Goal: Information Seeking & Learning: Compare options

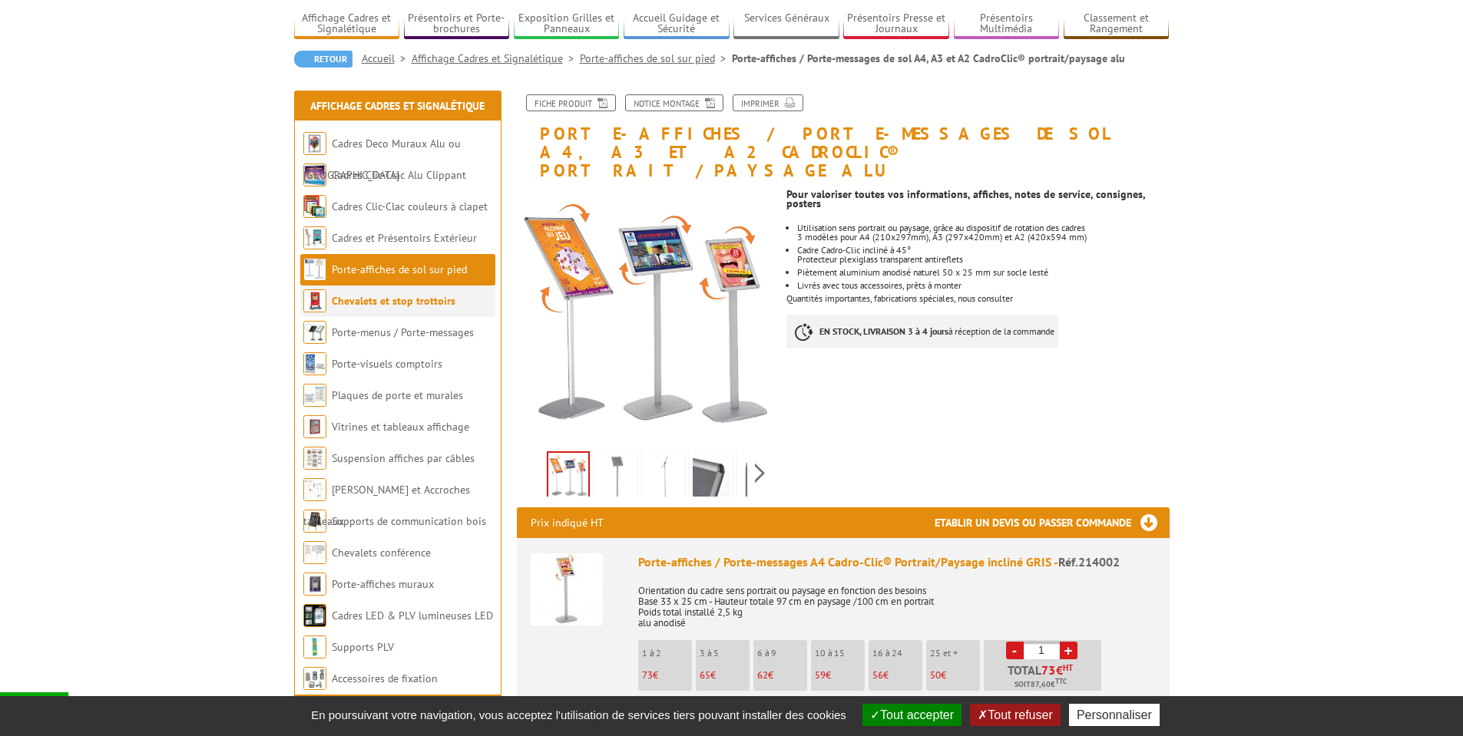
scroll to position [77, 0]
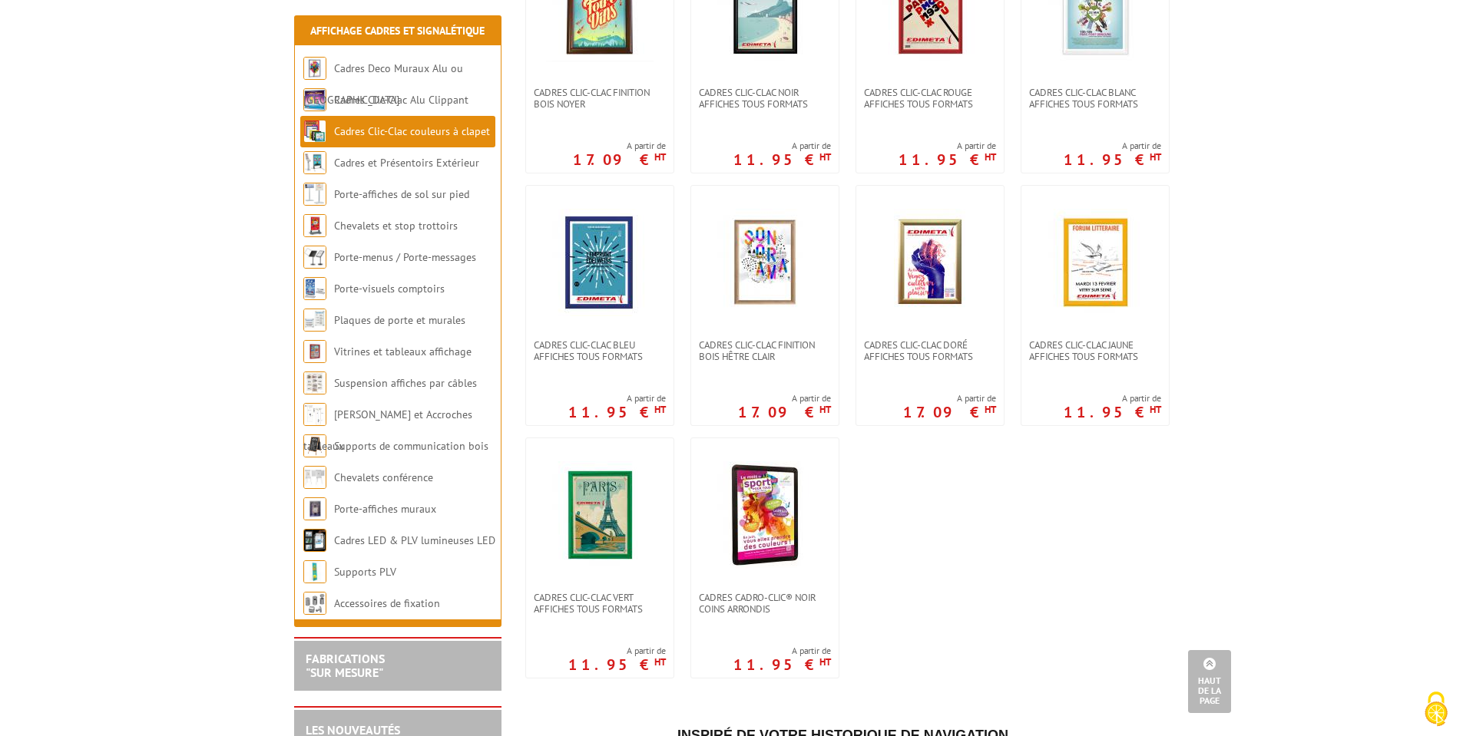
scroll to position [307, 0]
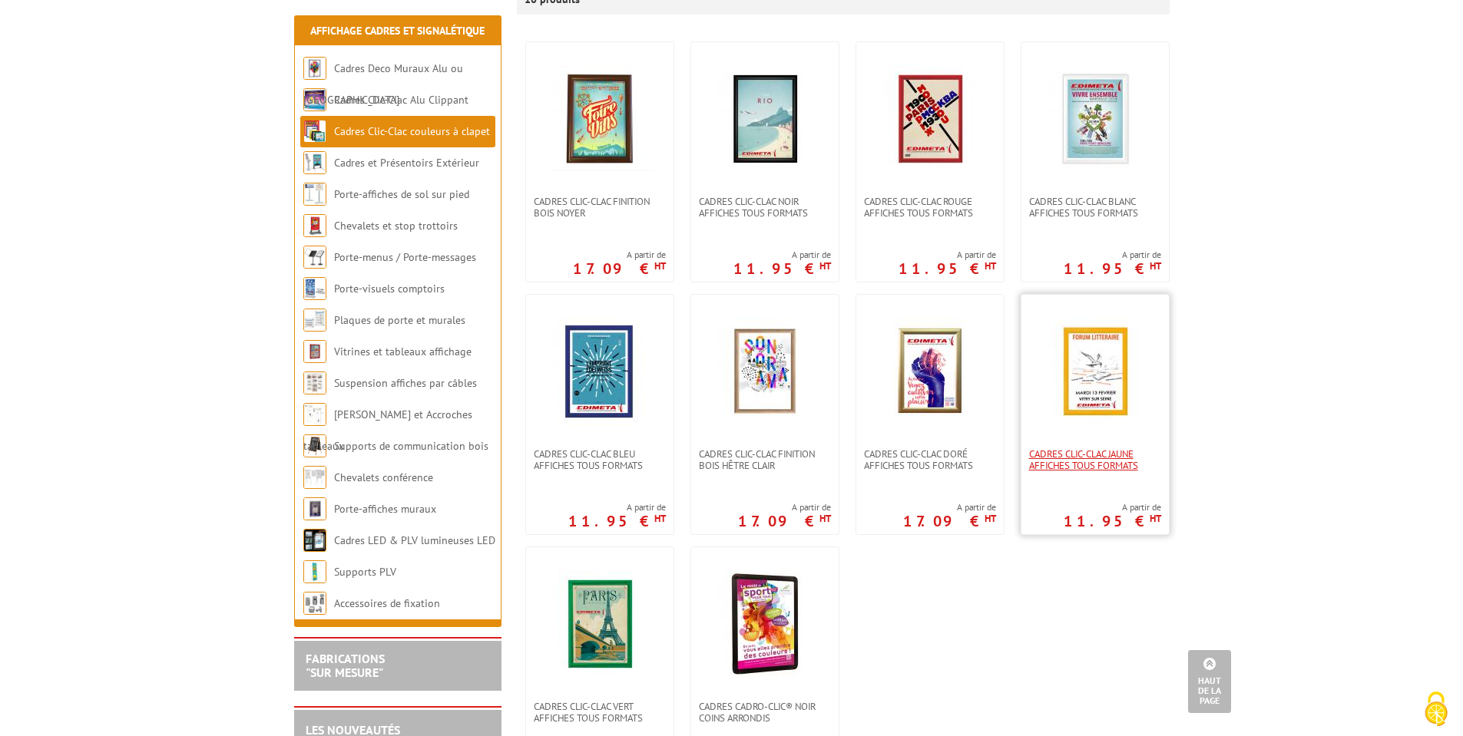
click at [1097, 463] on span "Cadres clic-clac jaune affiches tous formats" at bounding box center [1095, 459] width 132 height 23
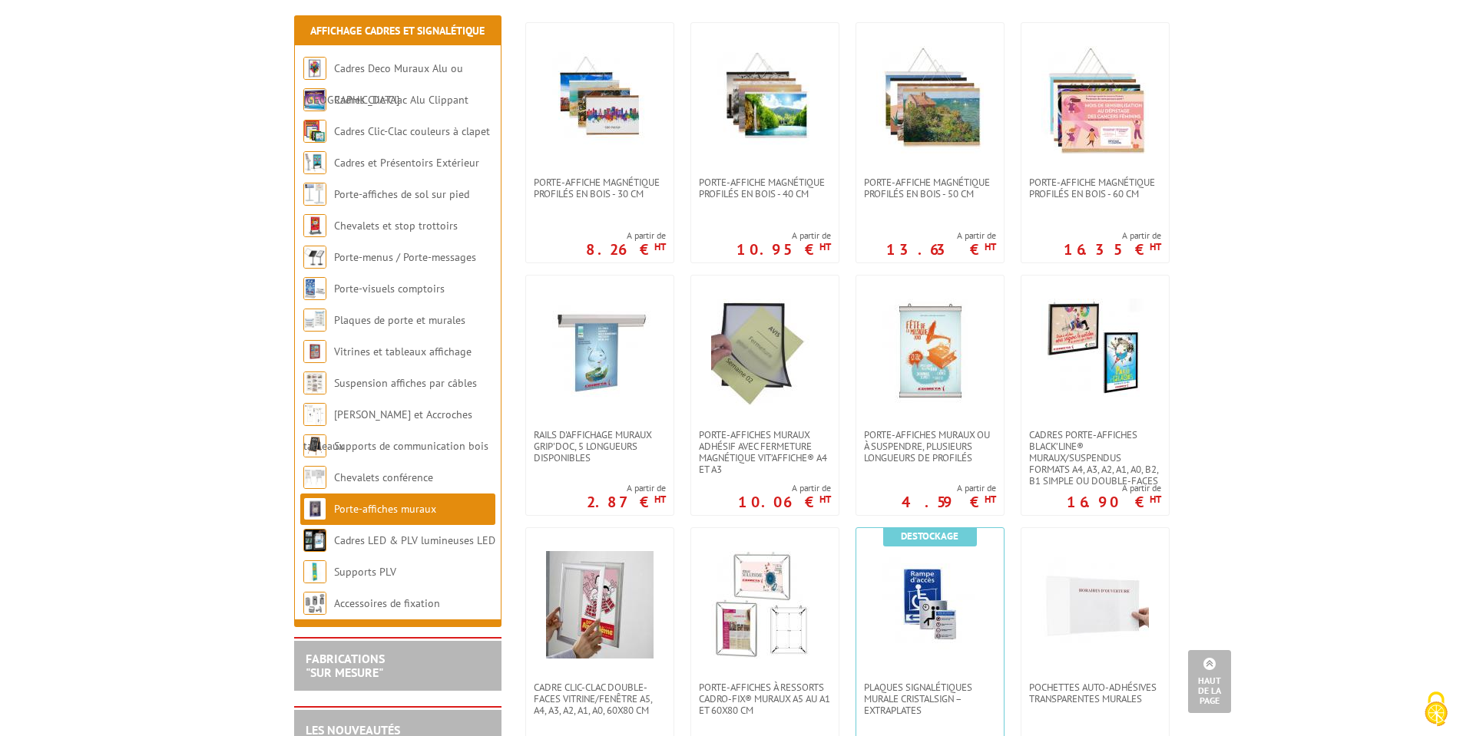
scroll to position [307, 0]
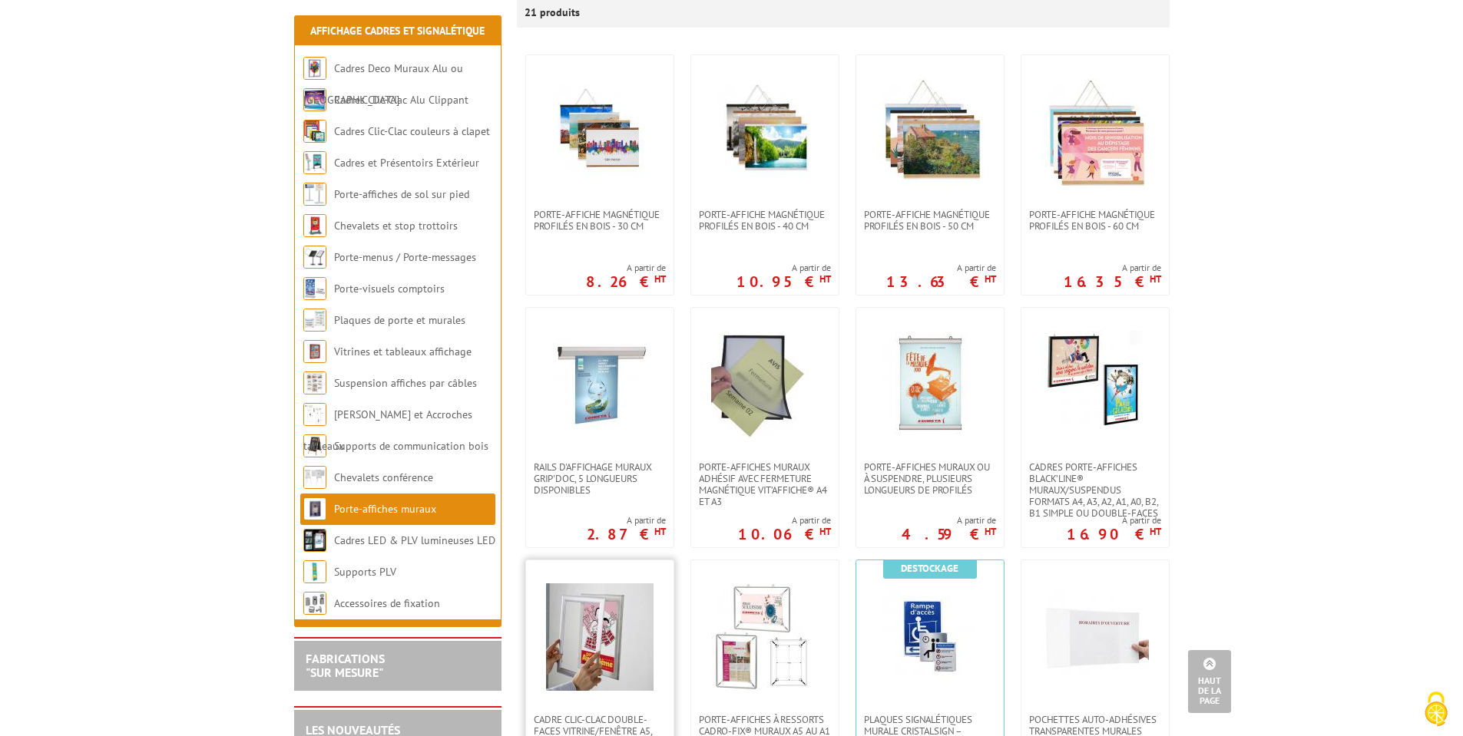
drag, startPoint x: 595, startPoint y: 334, endPoint x: 540, endPoint y: 550, distance: 222.5
click at [540, 560] on link at bounding box center [599, 637] width 147 height 154
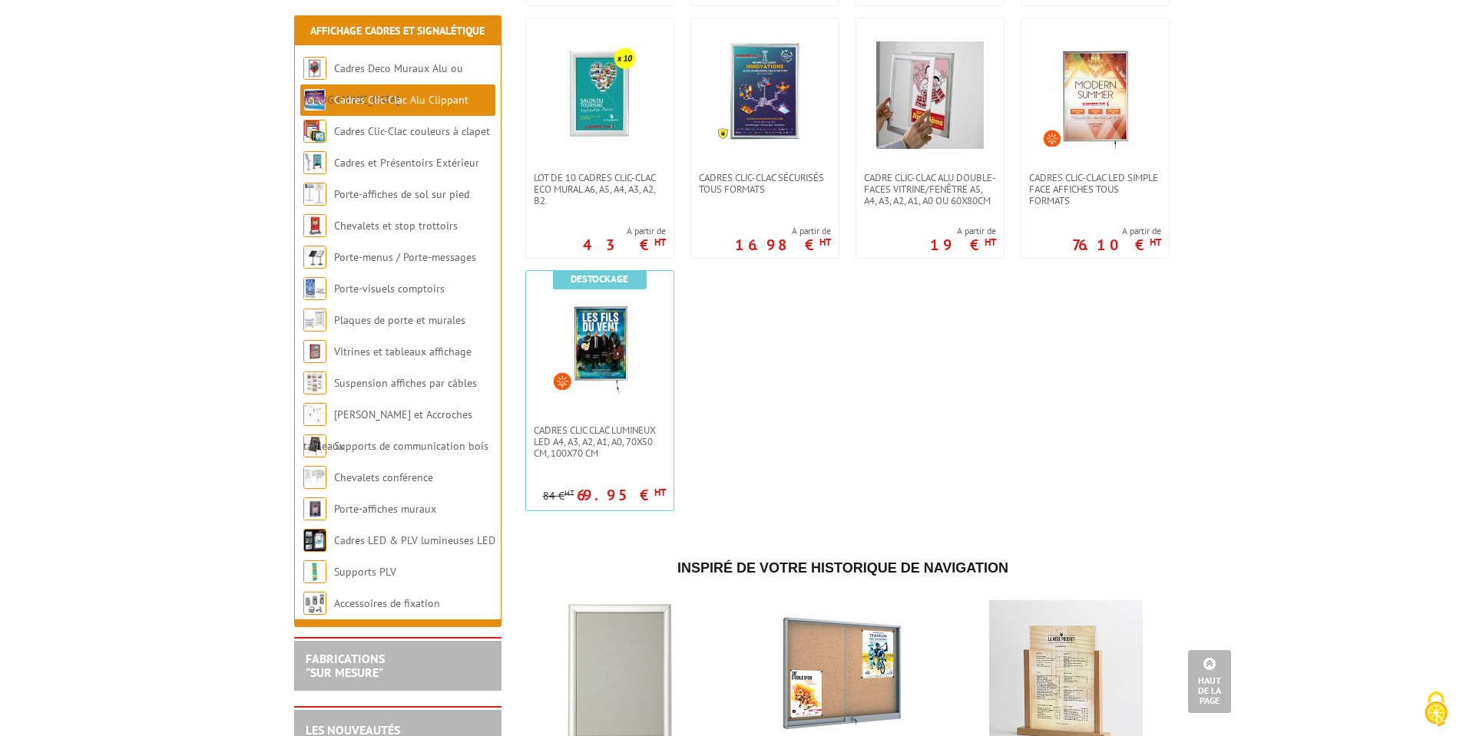
scroll to position [921, 0]
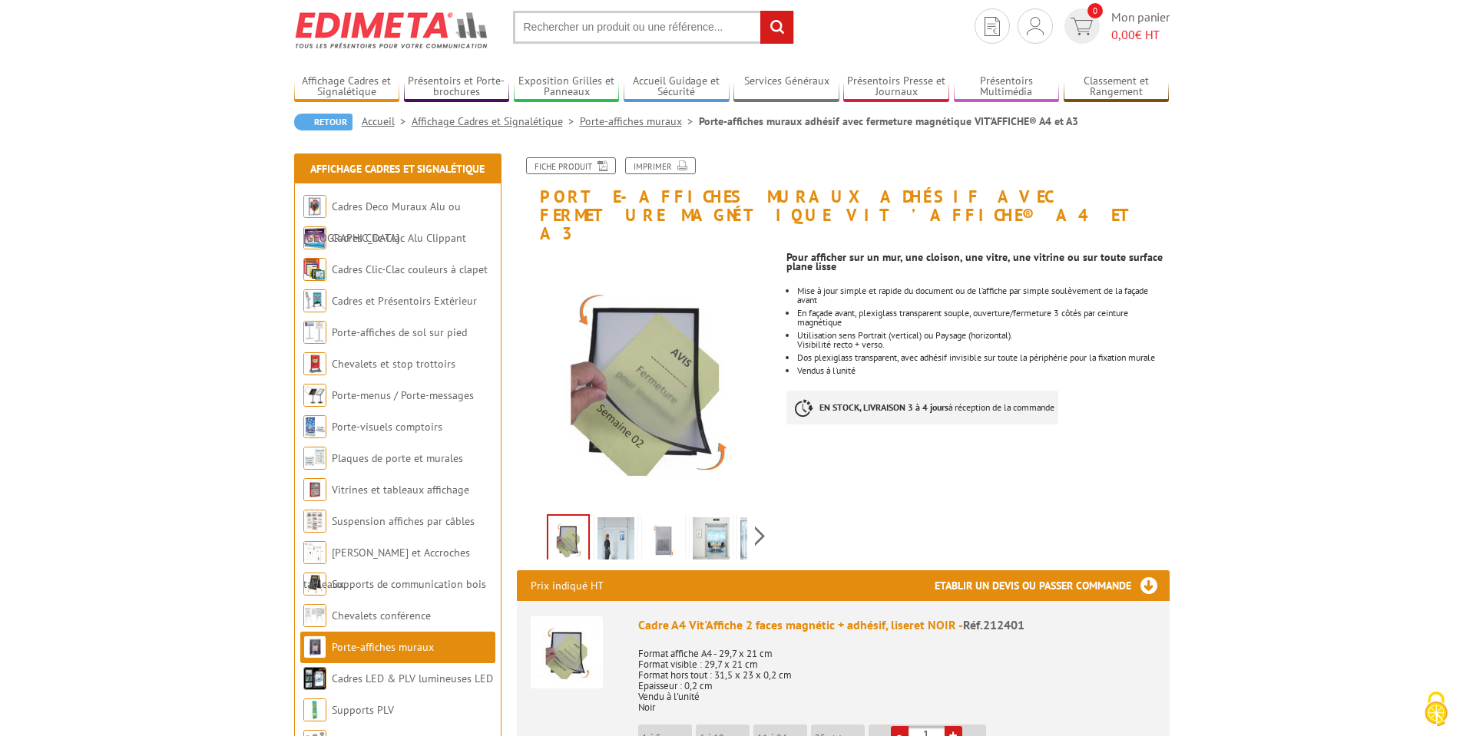
scroll to position [77, 0]
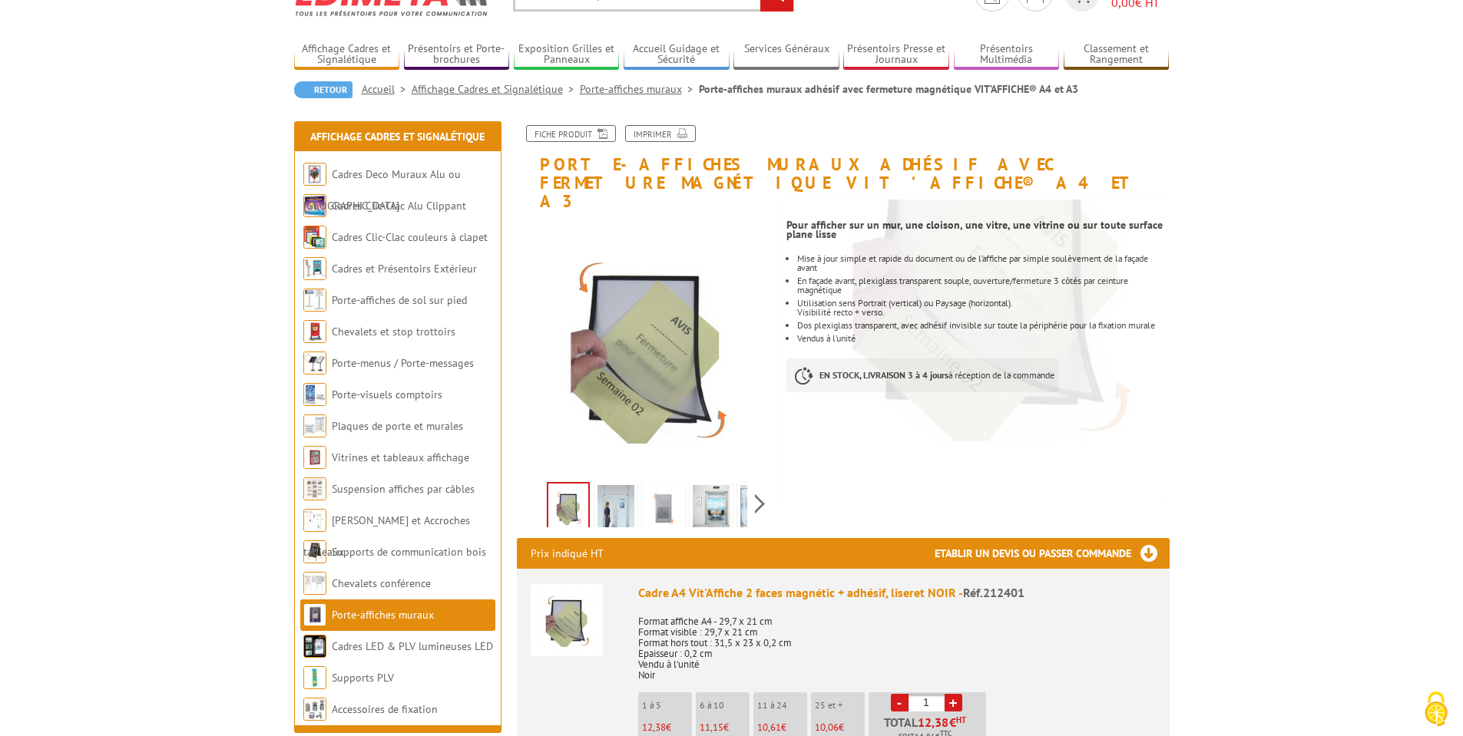
click at [618, 485] on img at bounding box center [615, 509] width 37 height 48
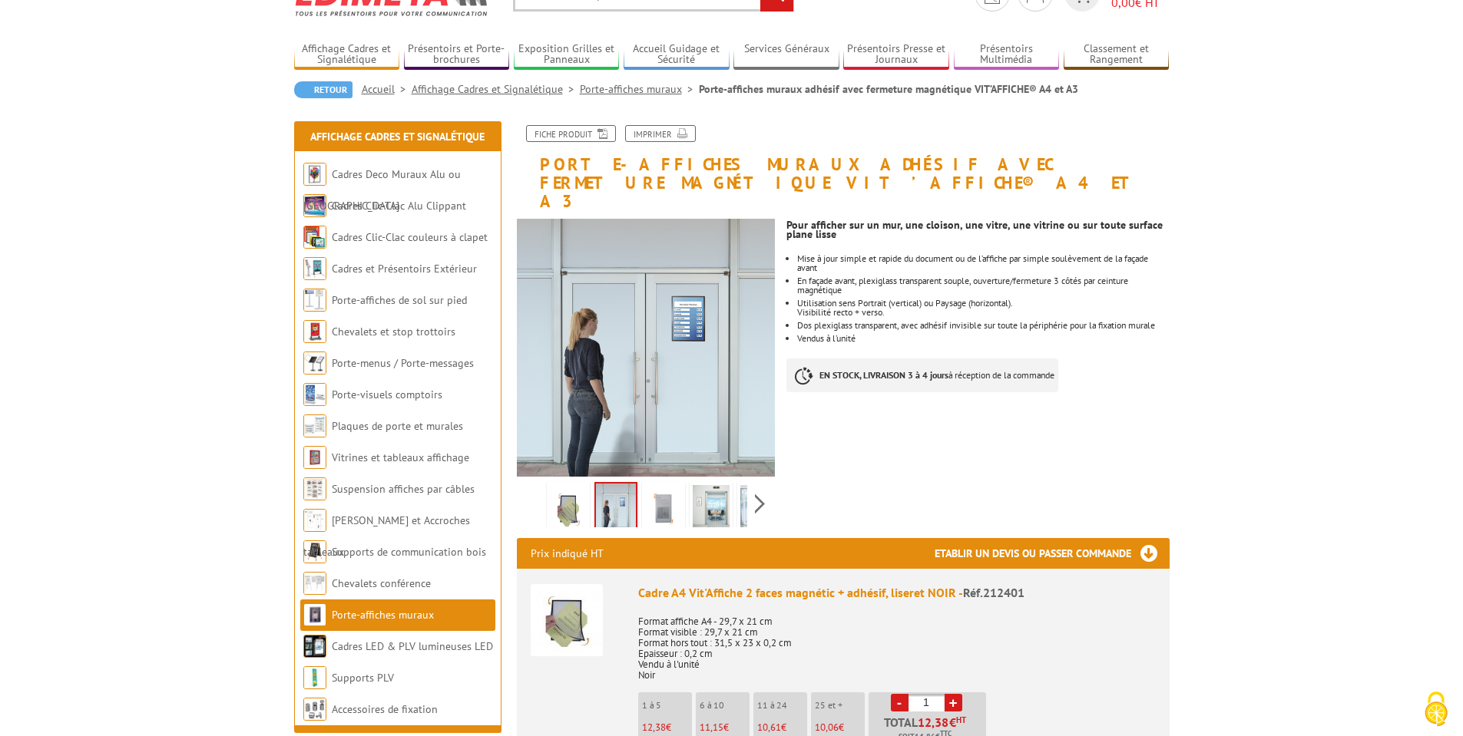
click at [661, 485] on img at bounding box center [663, 509] width 37 height 48
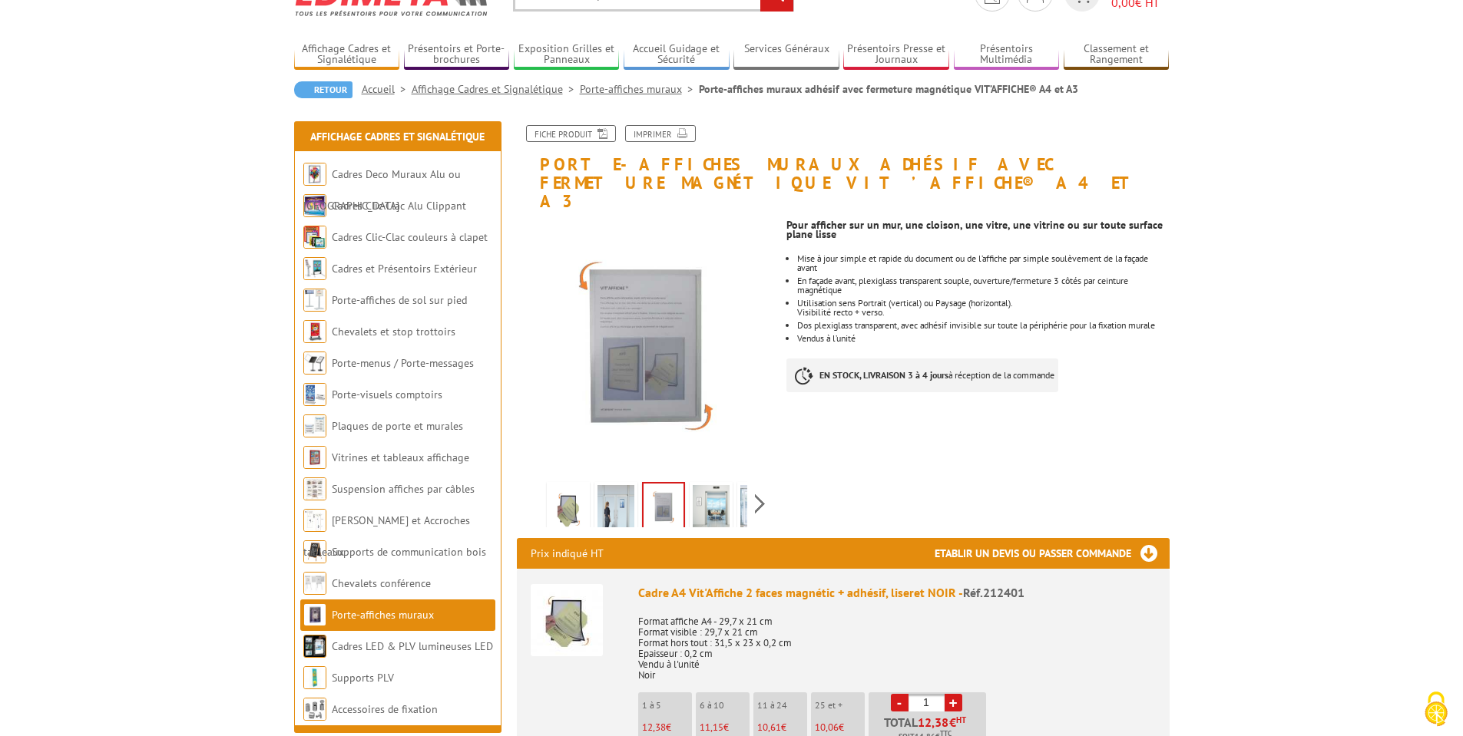
click at [709, 485] on img at bounding box center [711, 509] width 37 height 48
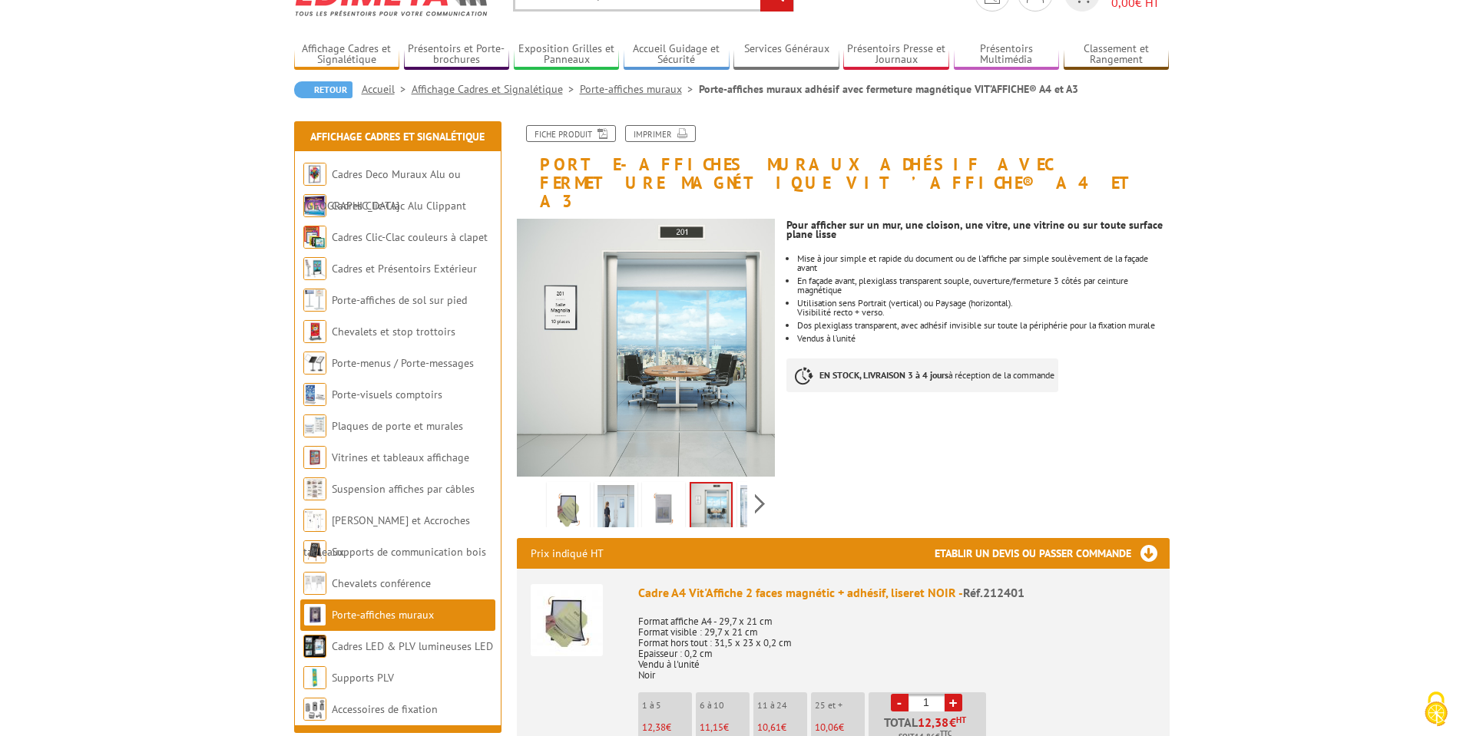
click at [744, 485] on img at bounding box center [758, 509] width 37 height 48
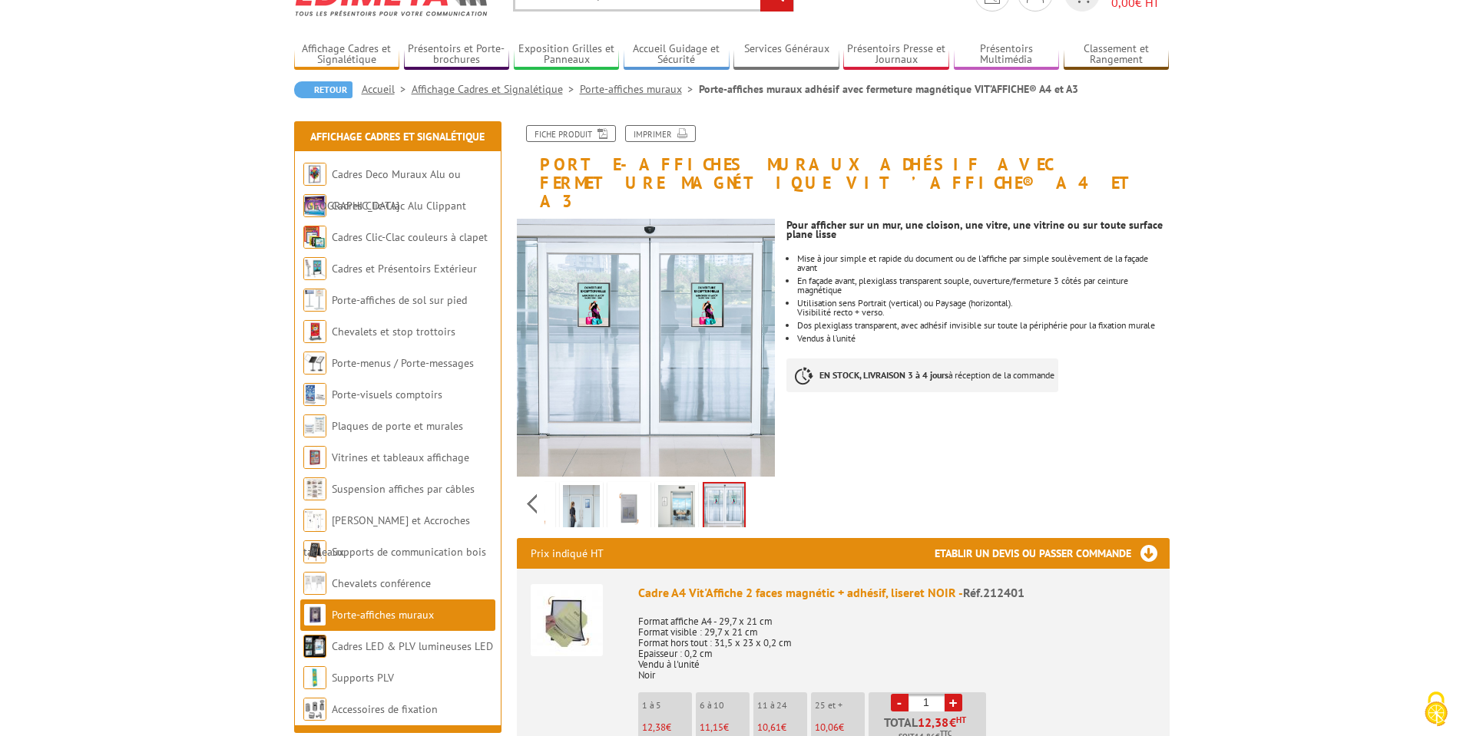
click at [732, 484] on img at bounding box center [724, 508] width 40 height 48
click at [586, 485] on img at bounding box center [581, 509] width 37 height 48
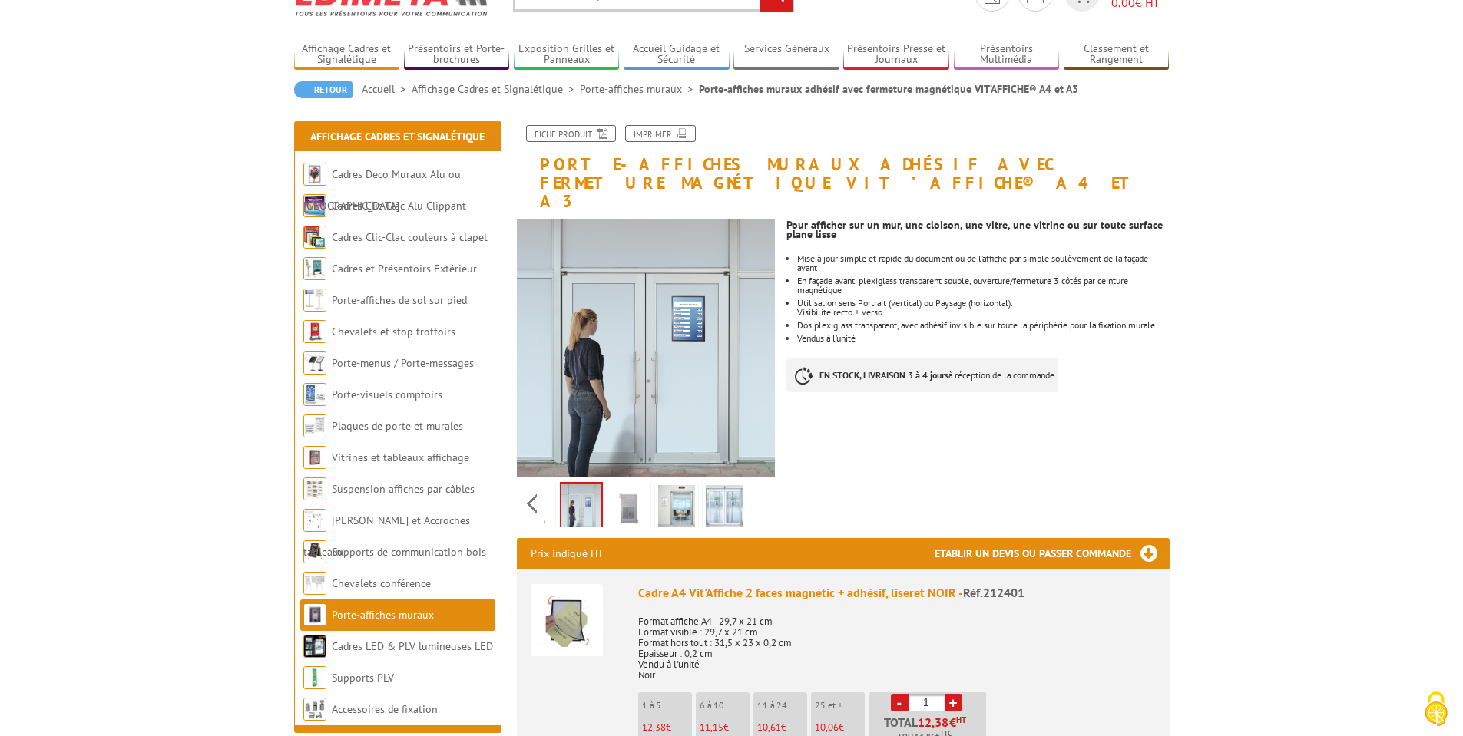
click at [536, 481] on div "Previous Next" at bounding box center [646, 504] width 259 height 54
click at [533, 484] on div "Previous Next" at bounding box center [646, 504] width 259 height 54
click at [562, 493] on img at bounding box center [568, 509] width 37 height 48
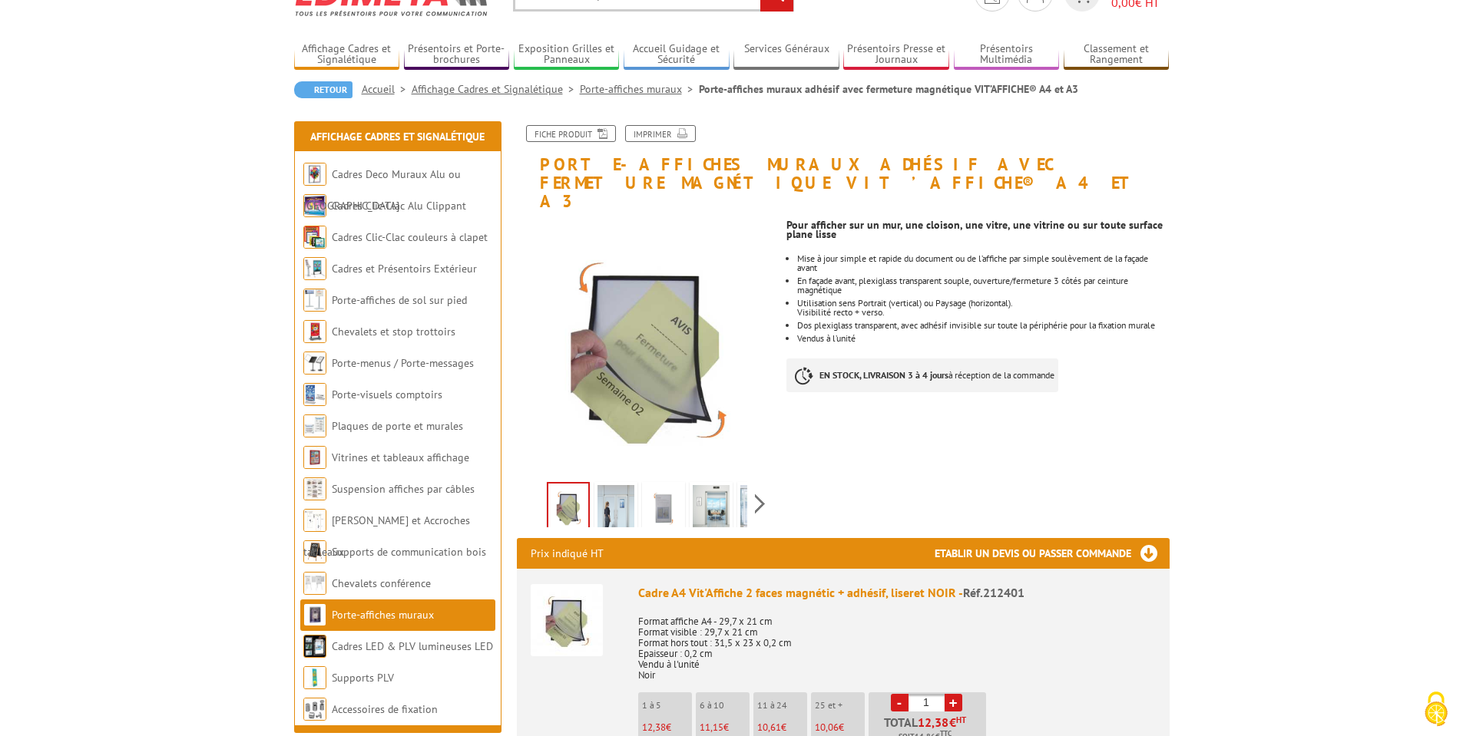
click at [619, 494] on img at bounding box center [615, 509] width 37 height 48
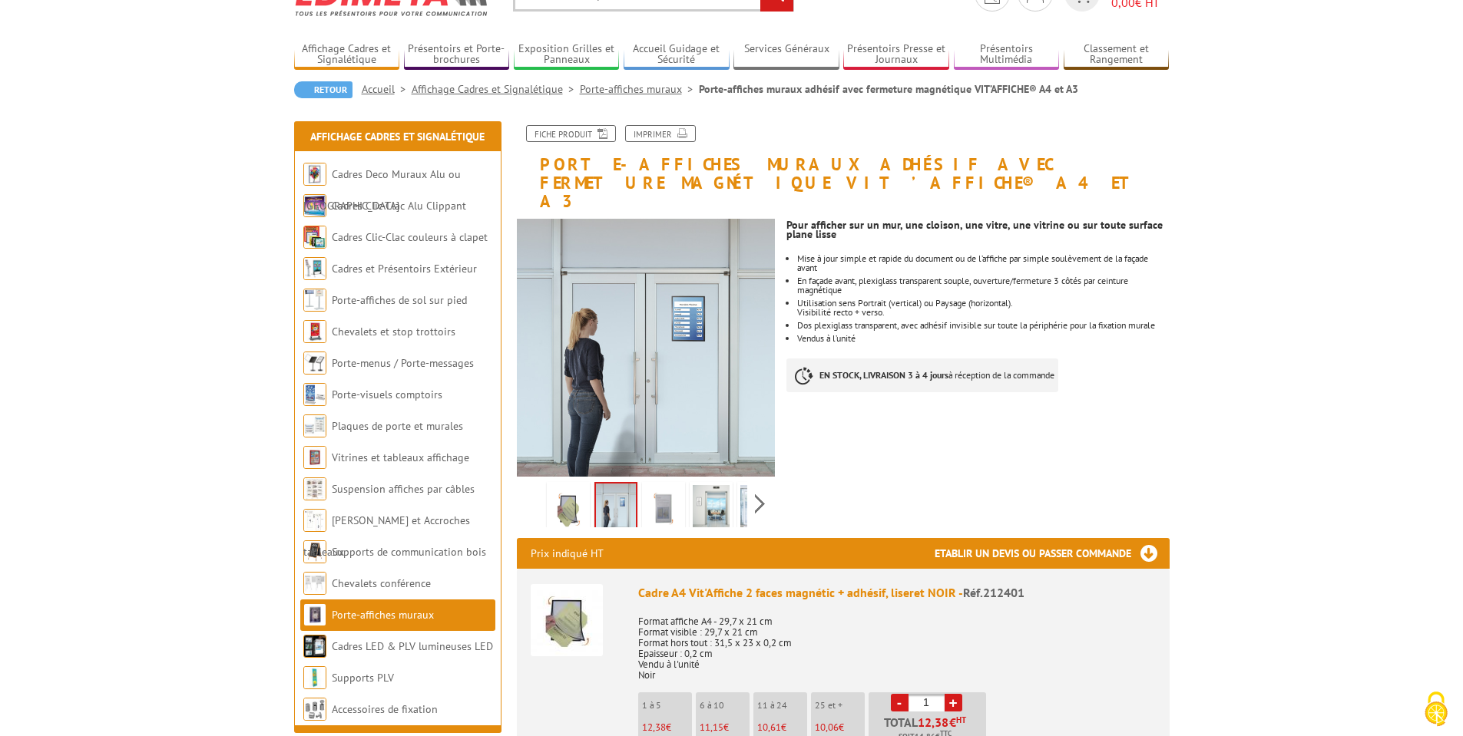
click at [673, 488] on img at bounding box center [663, 509] width 37 height 48
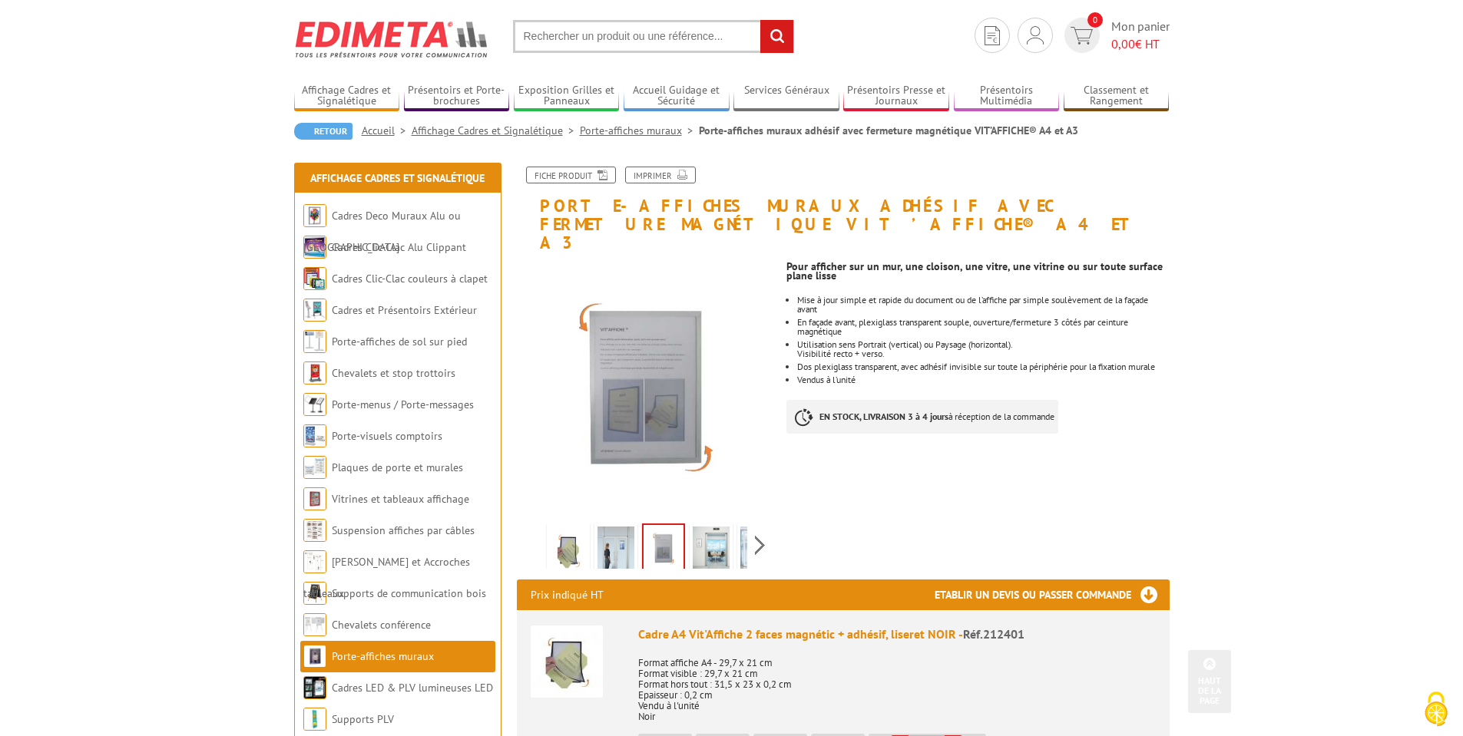
scroll to position [0, 0]
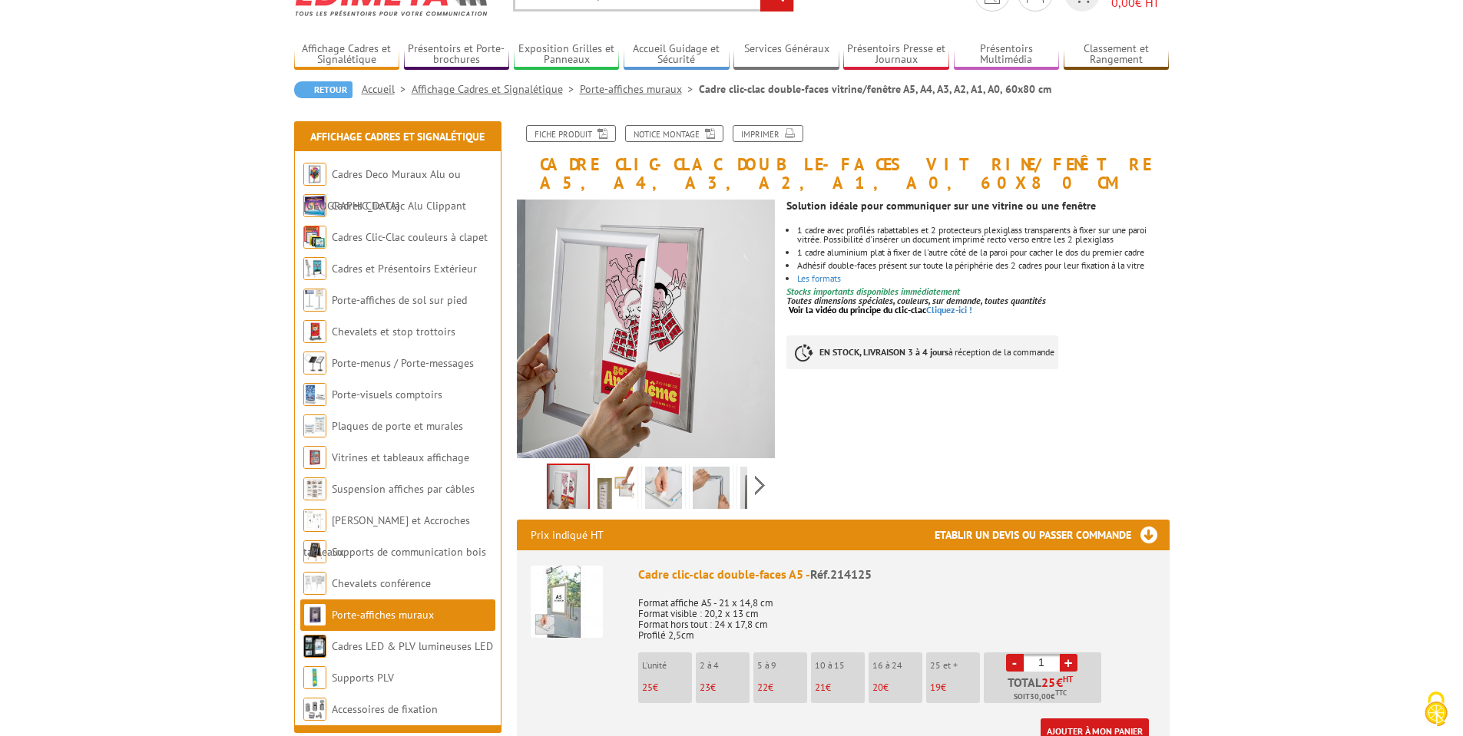
click at [617, 467] on img at bounding box center [615, 491] width 37 height 48
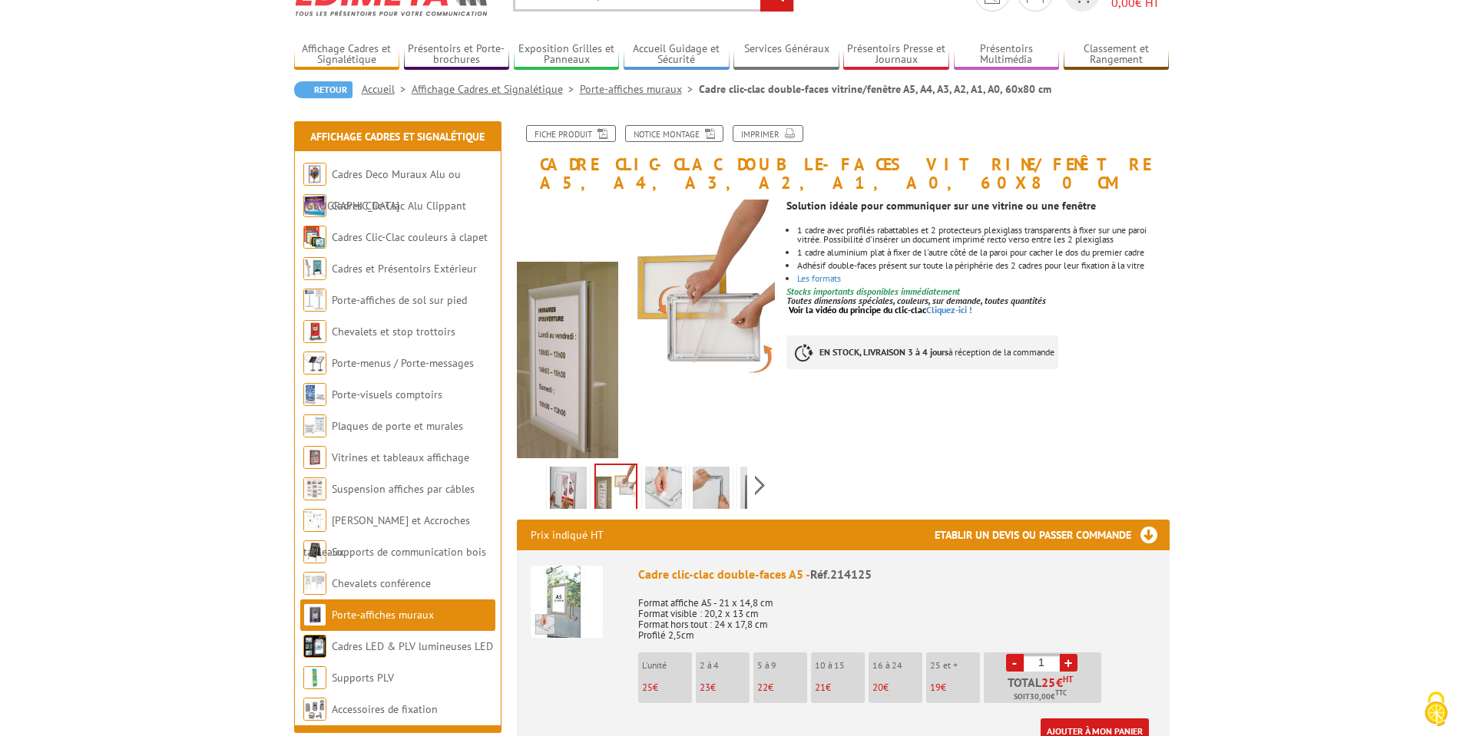
click at [673, 468] on img at bounding box center [663, 491] width 37 height 48
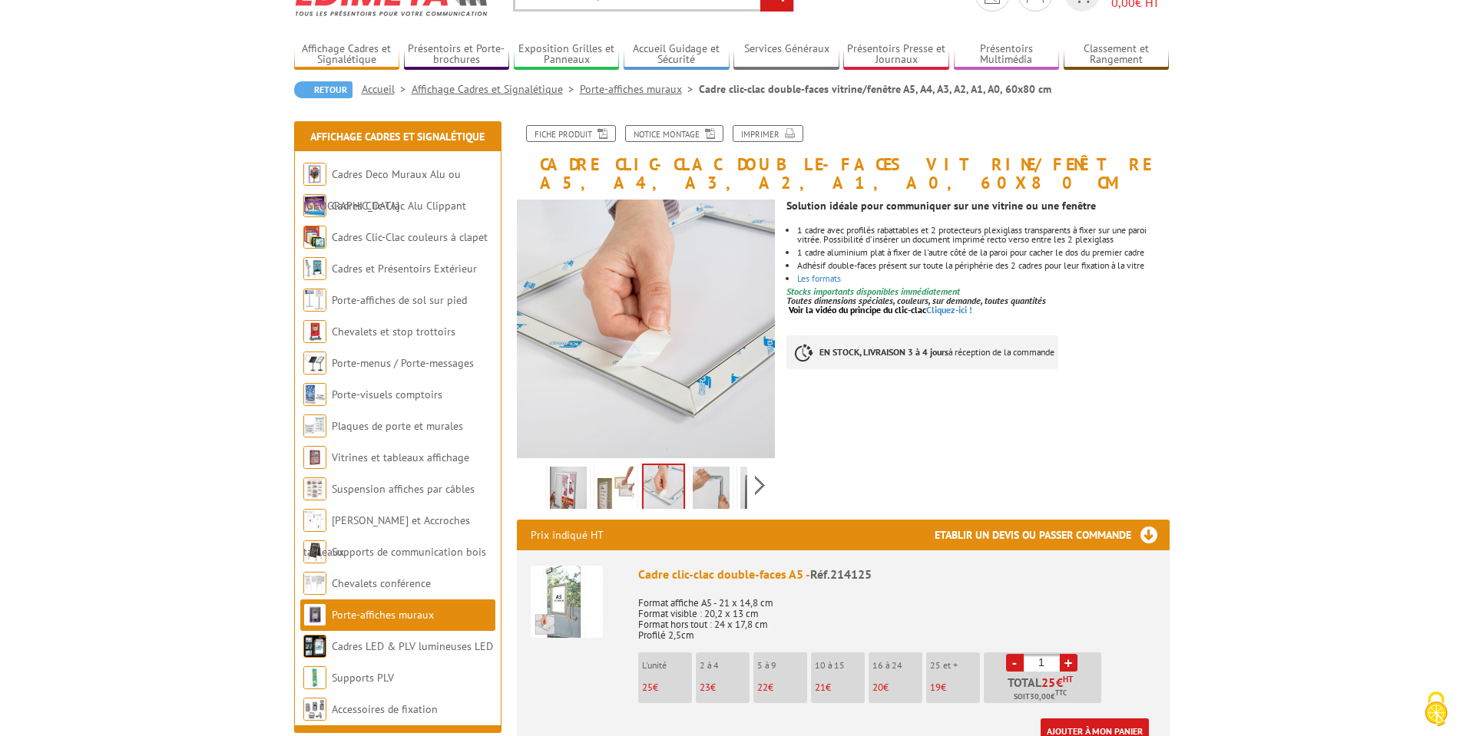
click at [718, 472] on img at bounding box center [711, 491] width 37 height 48
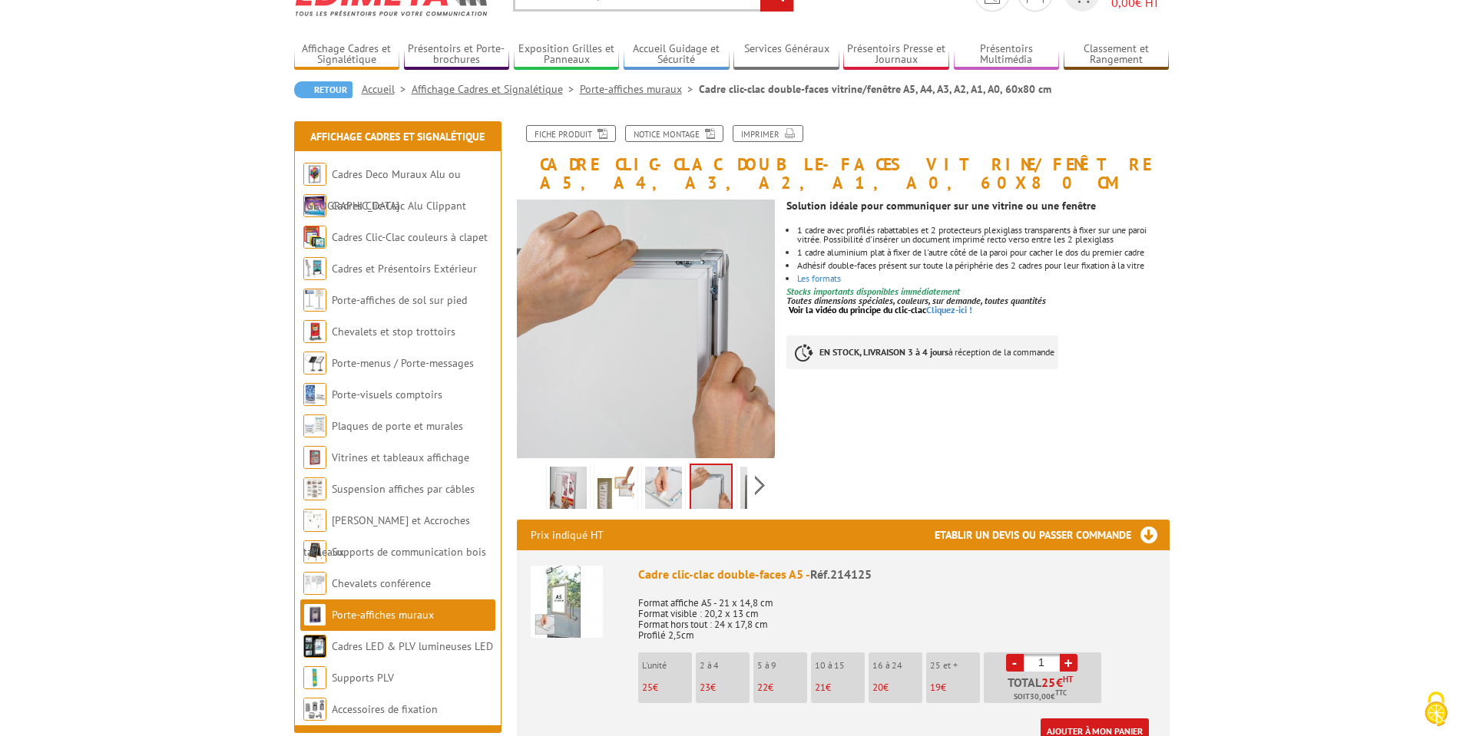
click at [754, 470] on div "Previous Next" at bounding box center [646, 485] width 259 height 54
click at [708, 467] on img at bounding box center [724, 491] width 37 height 48
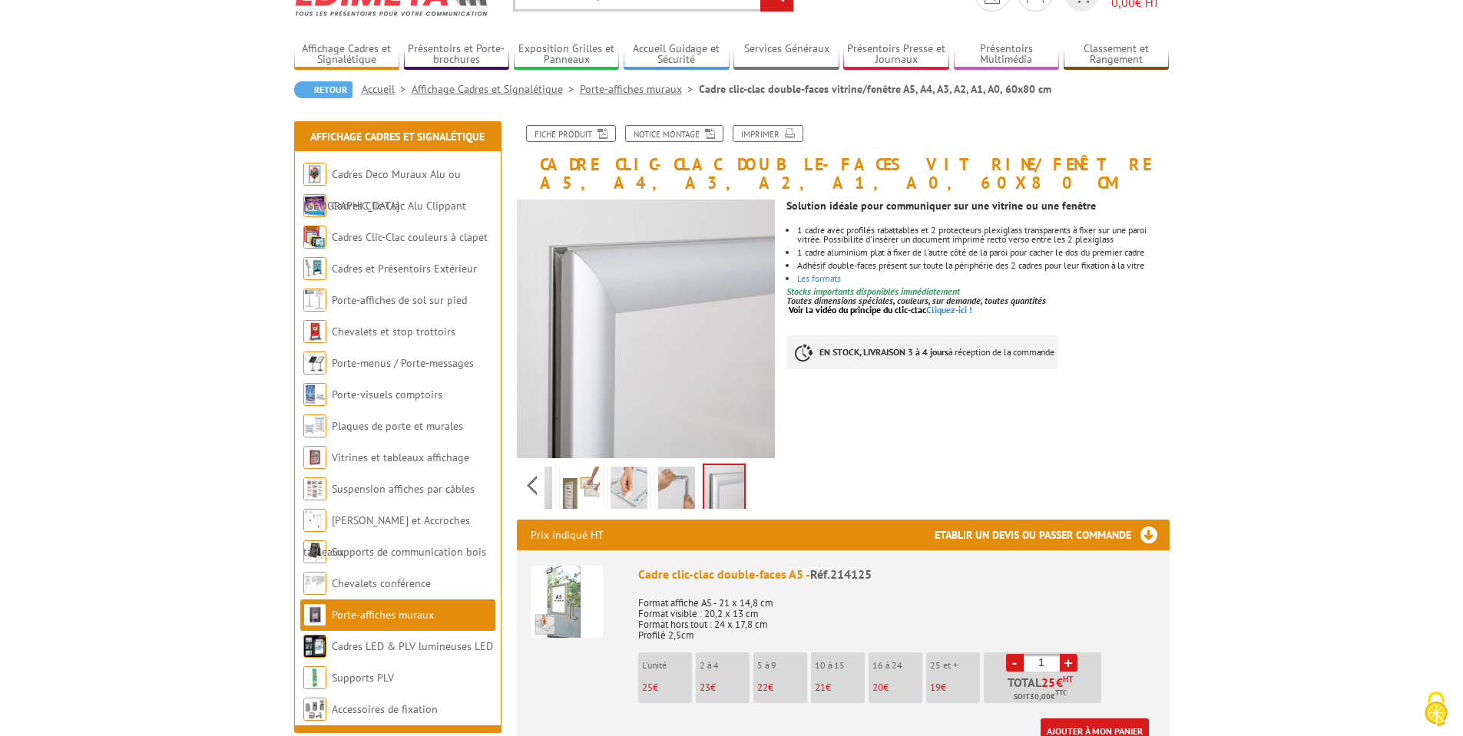
click at [564, 467] on img at bounding box center [581, 491] width 37 height 48
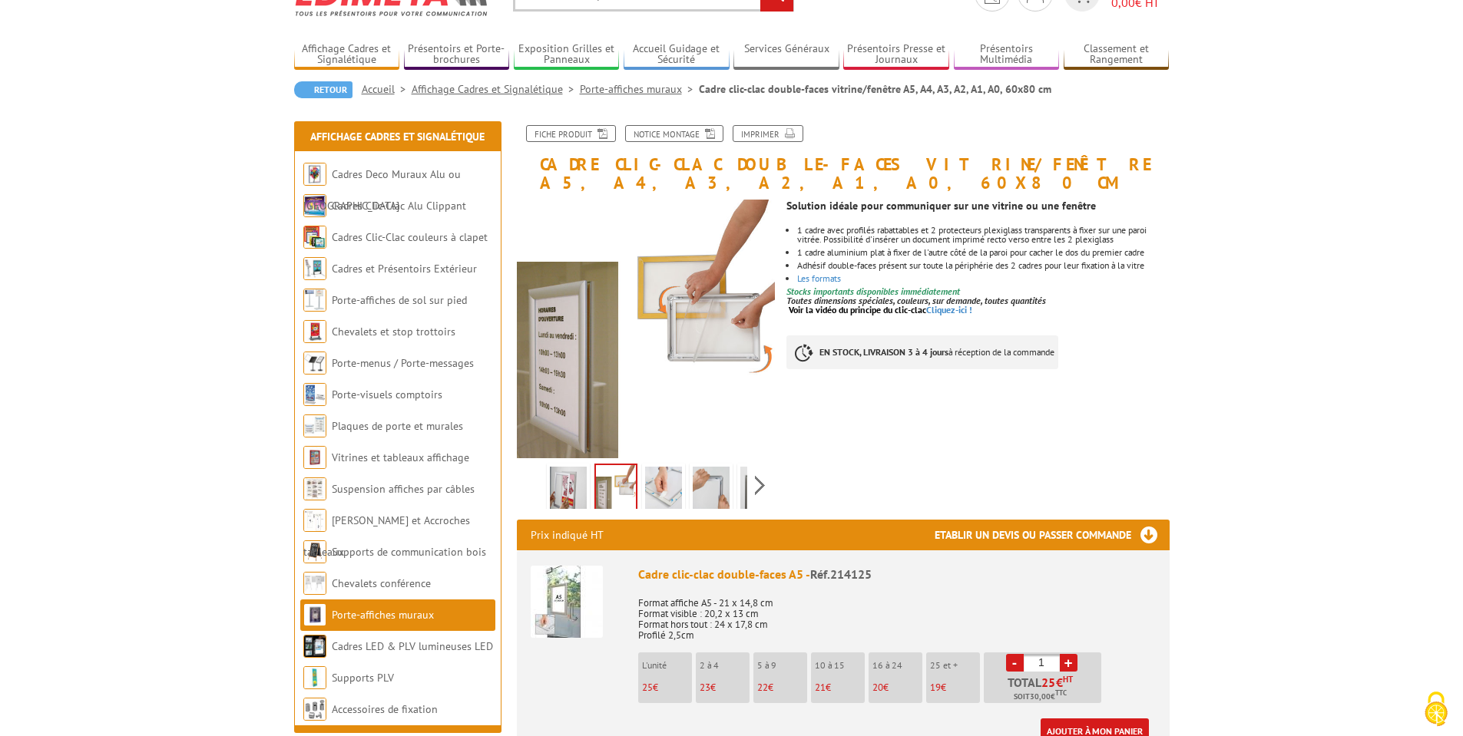
click at [536, 464] on div "Previous Next" at bounding box center [646, 485] width 259 height 54
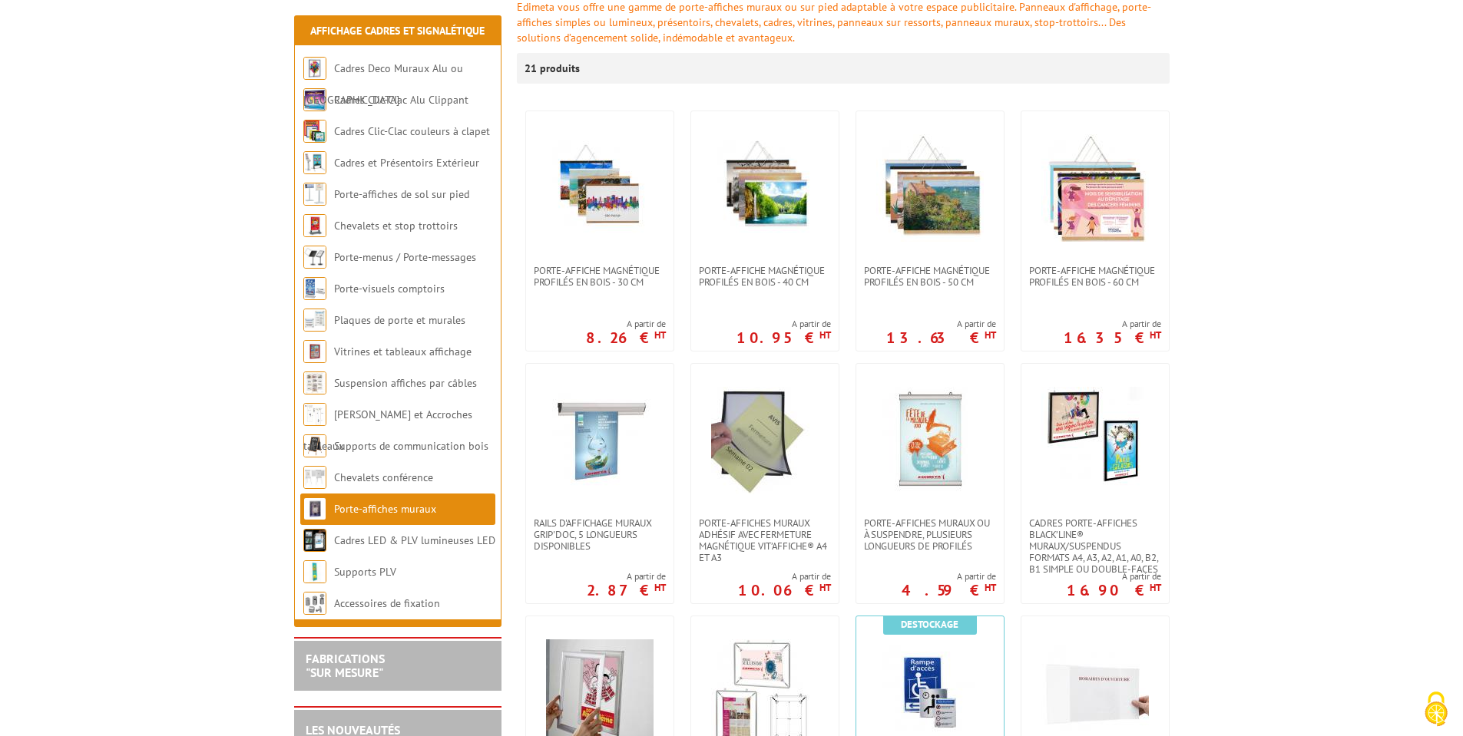
scroll to position [461, 0]
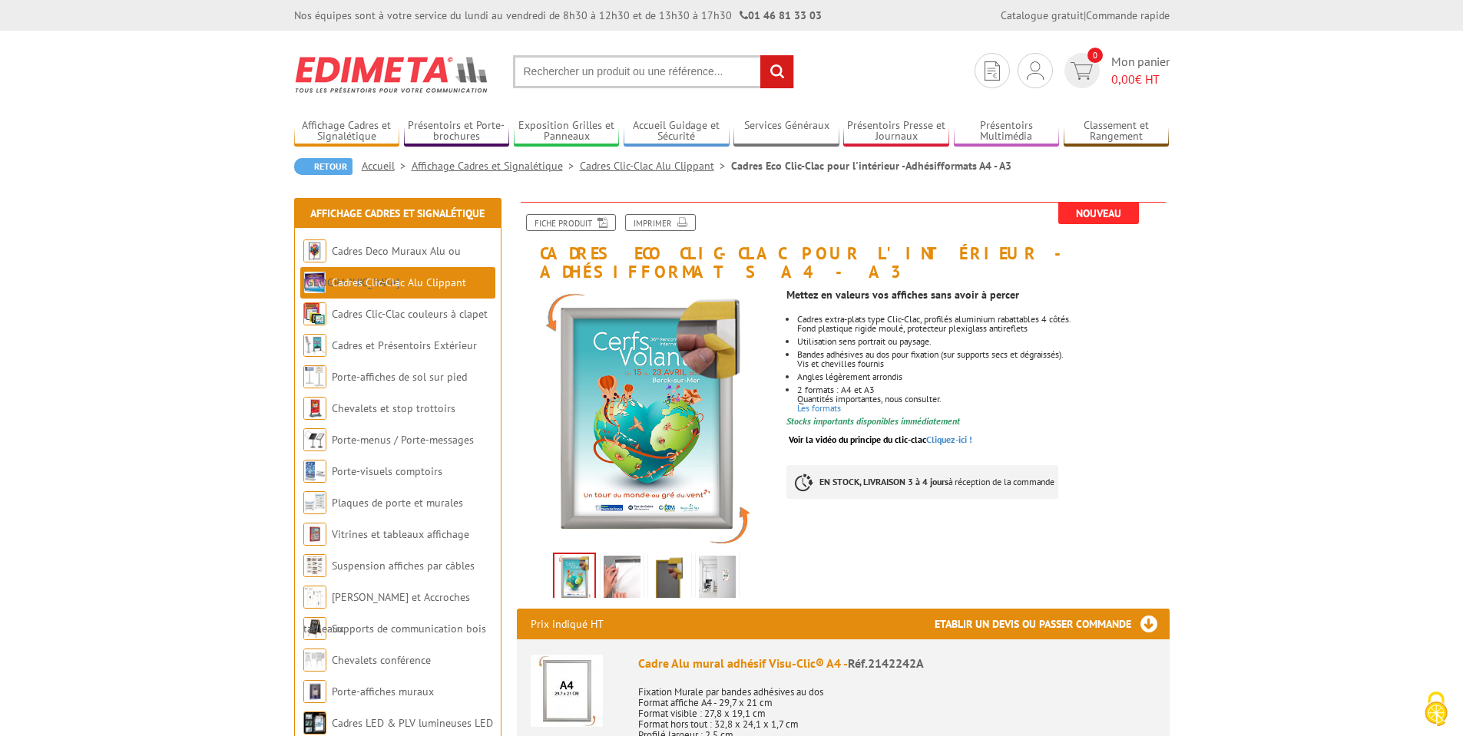
click at [620, 558] on img at bounding box center [621, 580] width 37 height 48
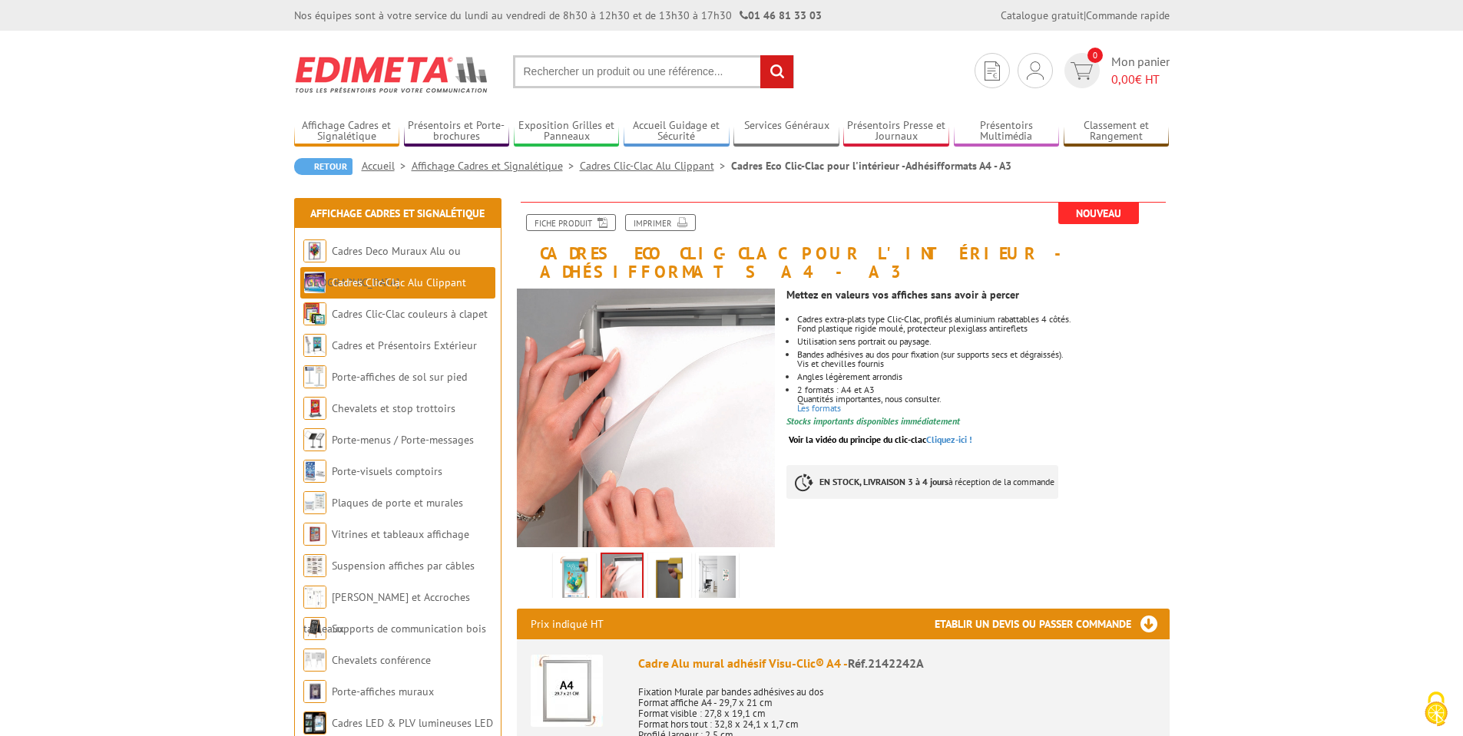
click at [663, 564] on img at bounding box center [669, 580] width 37 height 48
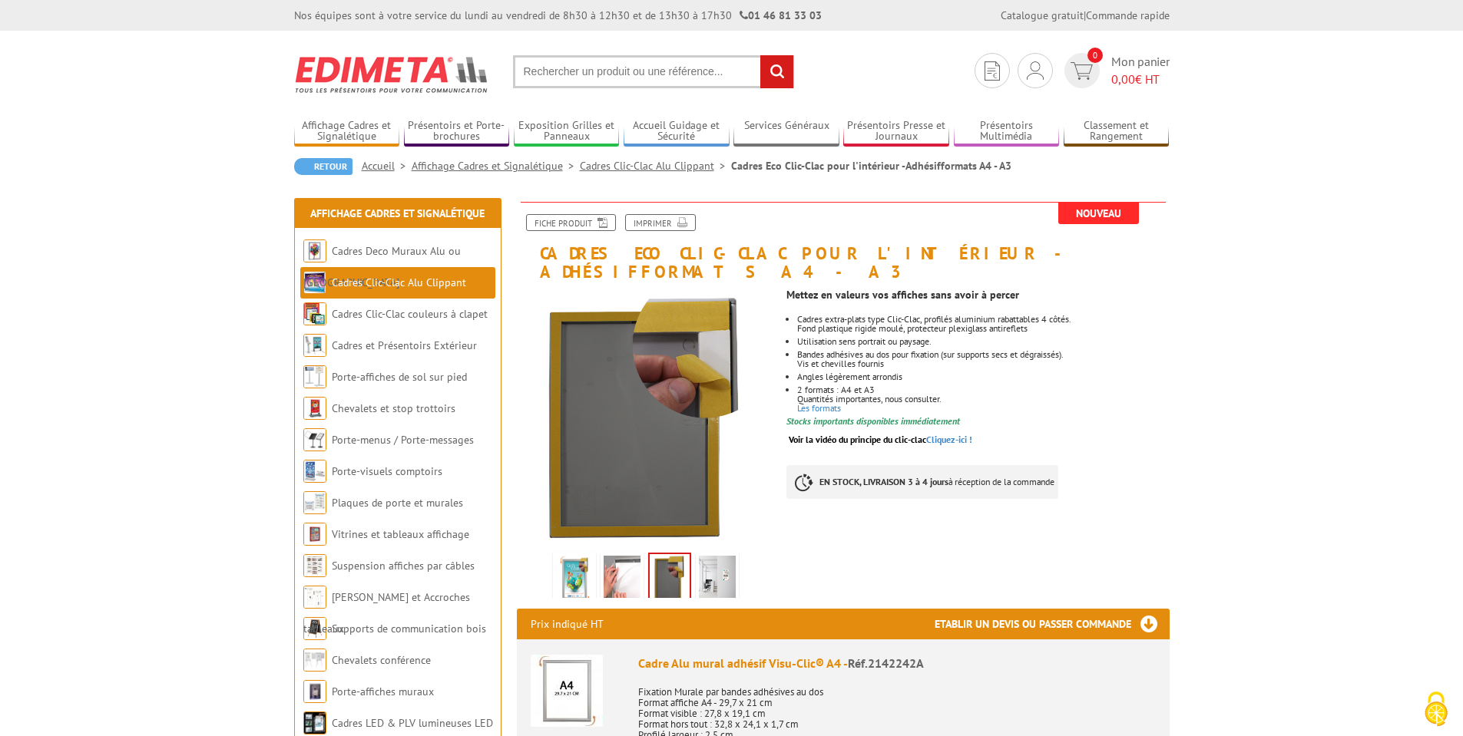
click at [712, 561] on img at bounding box center [717, 580] width 37 height 48
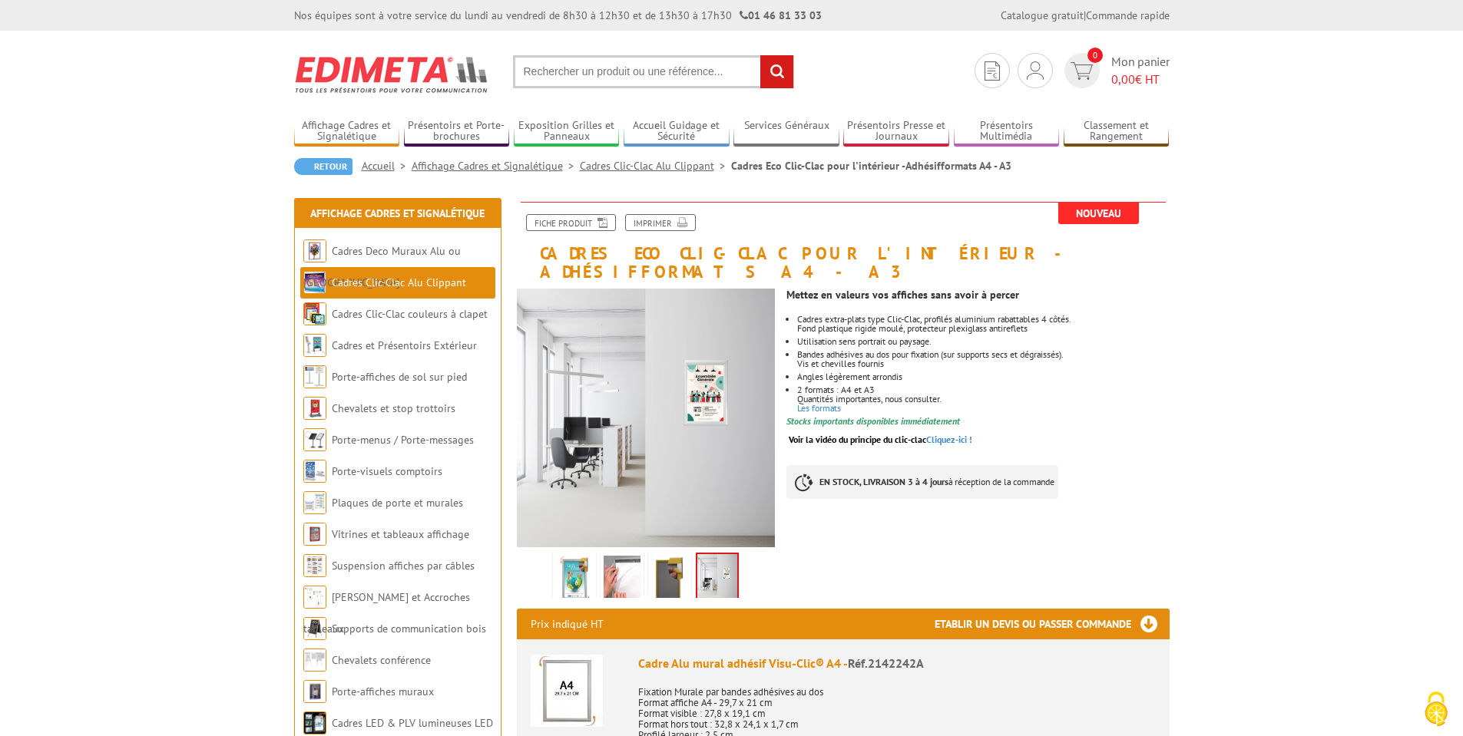
click at [671, 560] on img at bounding box center [669, 580] width 37 height 48
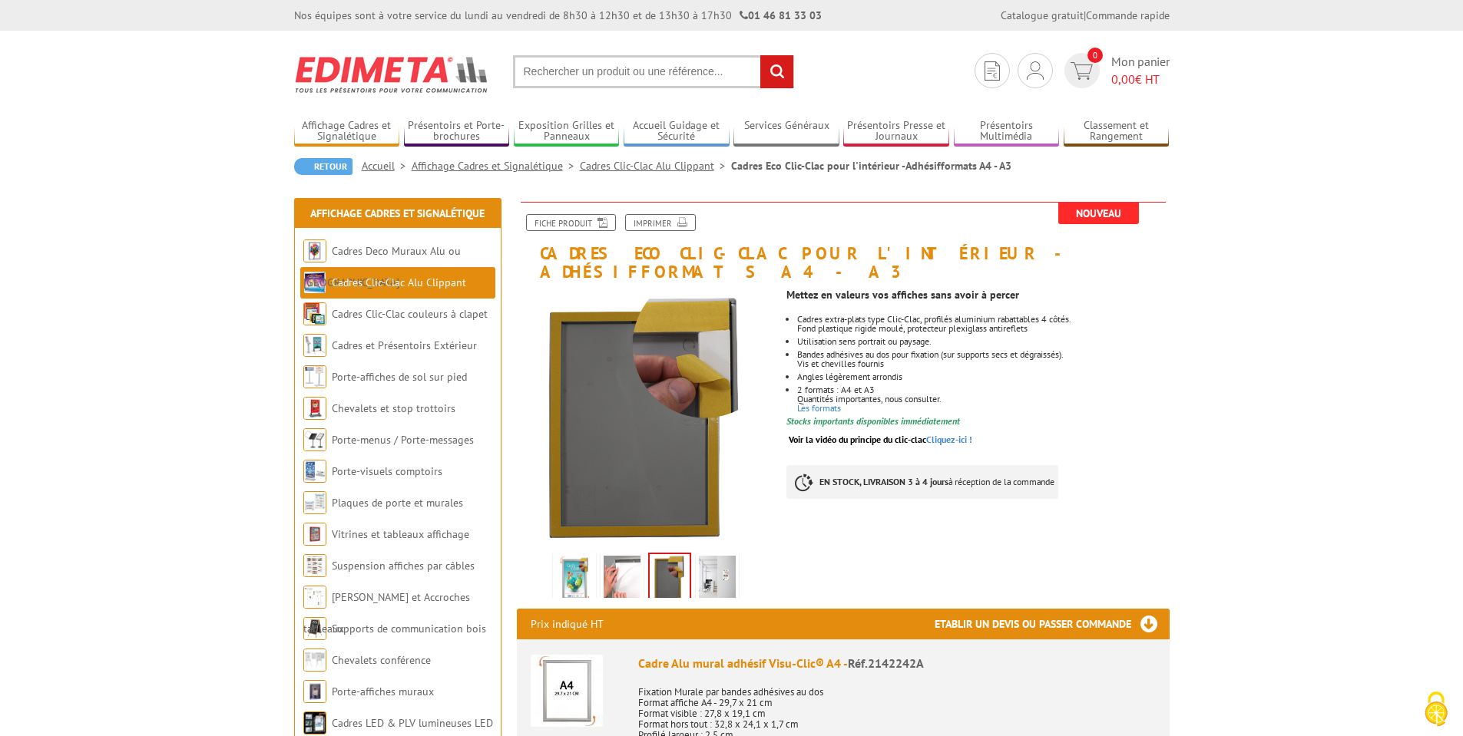
click at [614, 558] on img at bounding box center [621, 580] width 37 height 48
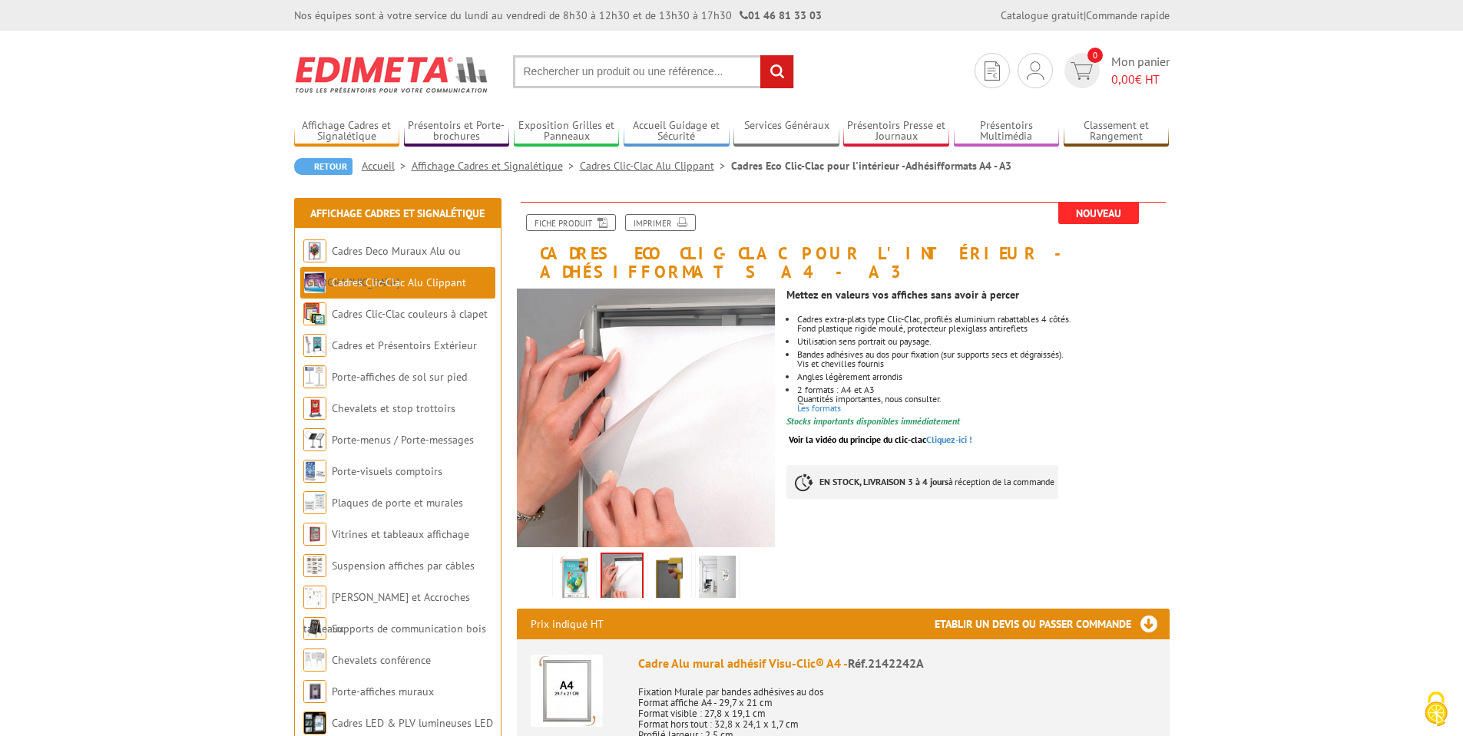
click at [573, 567] on img at bounding box center [574, 580] width 37 height 48
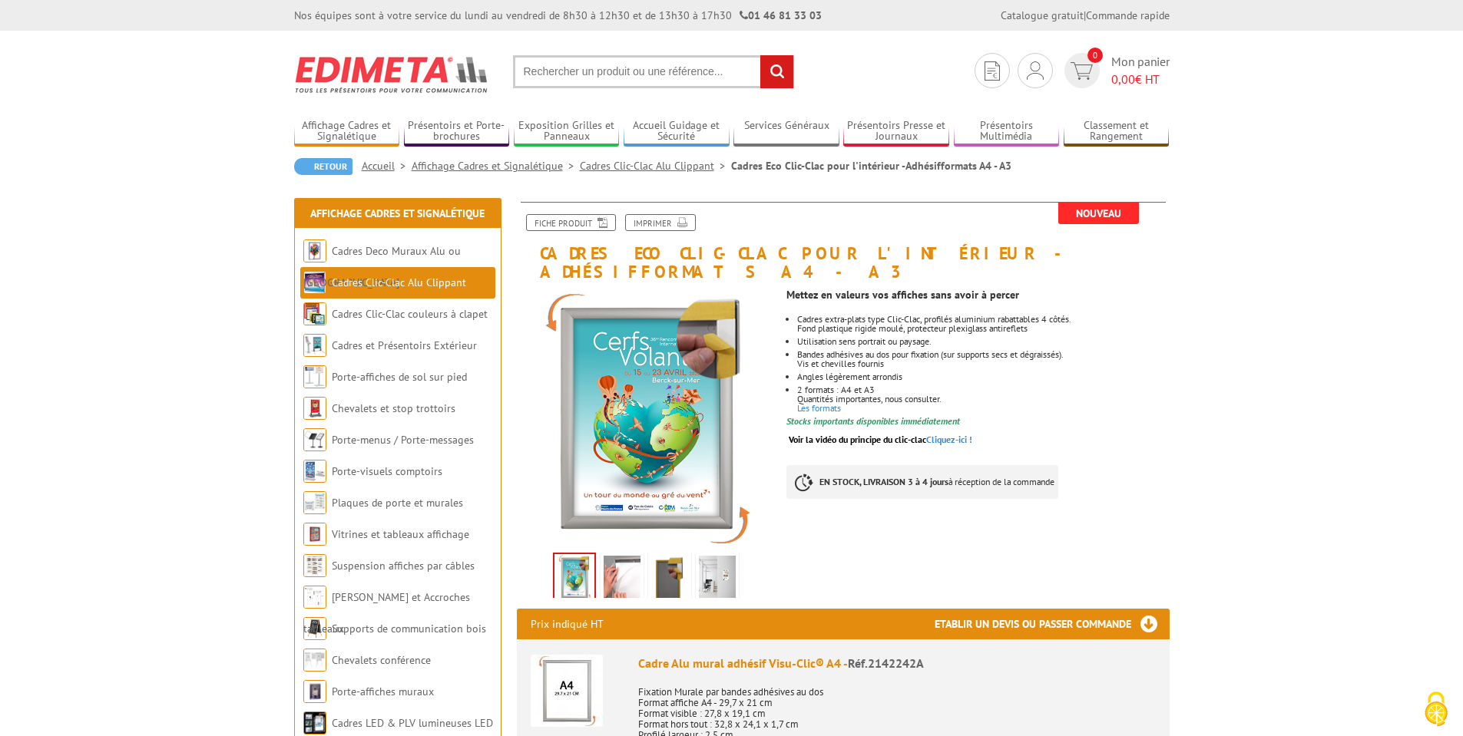
click at [617, 557] on img at bounding box center [621, 580] width 37 height 48
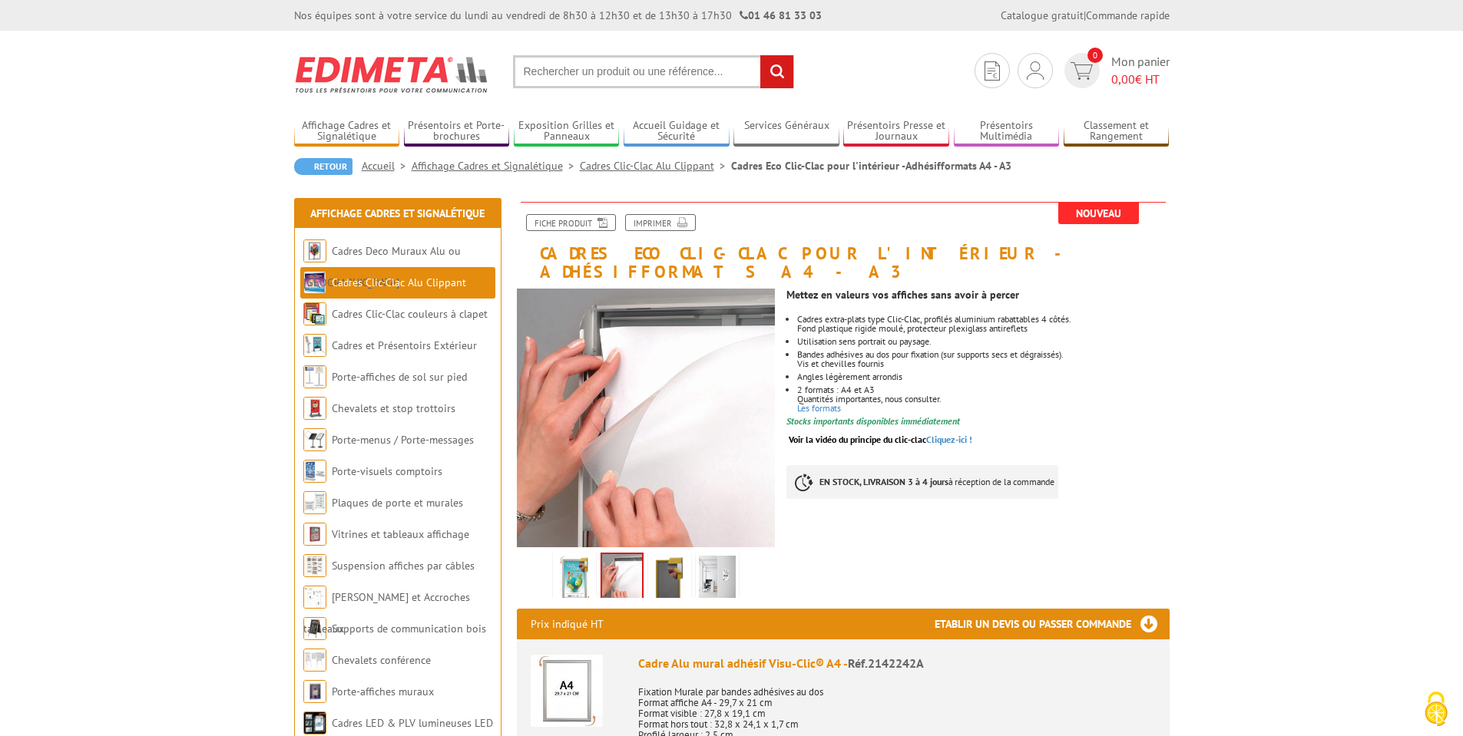
click at [667, 561] on img at bounding box center [669, 580] width 37 height 48
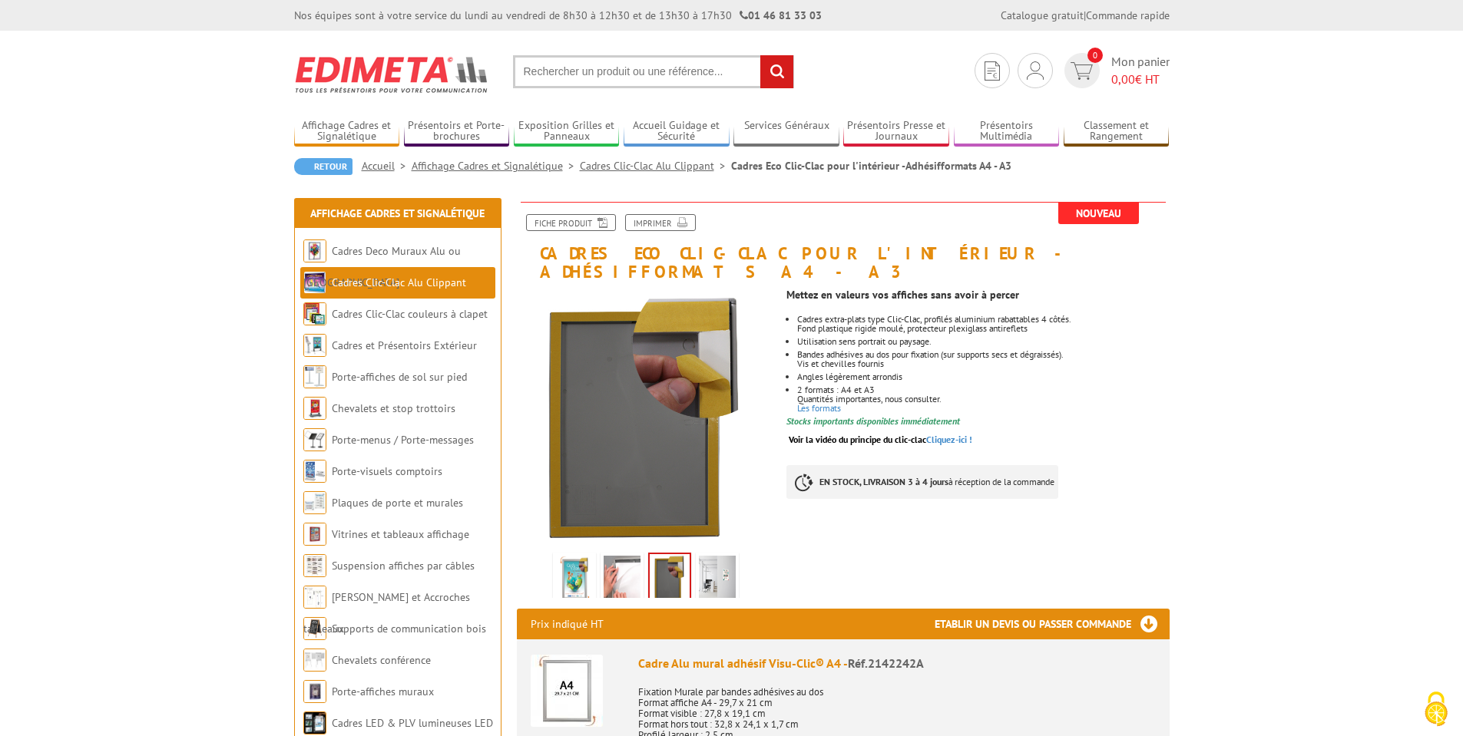
click at [713, 565] on img at bounding box center [717, 580] width 37 height 48
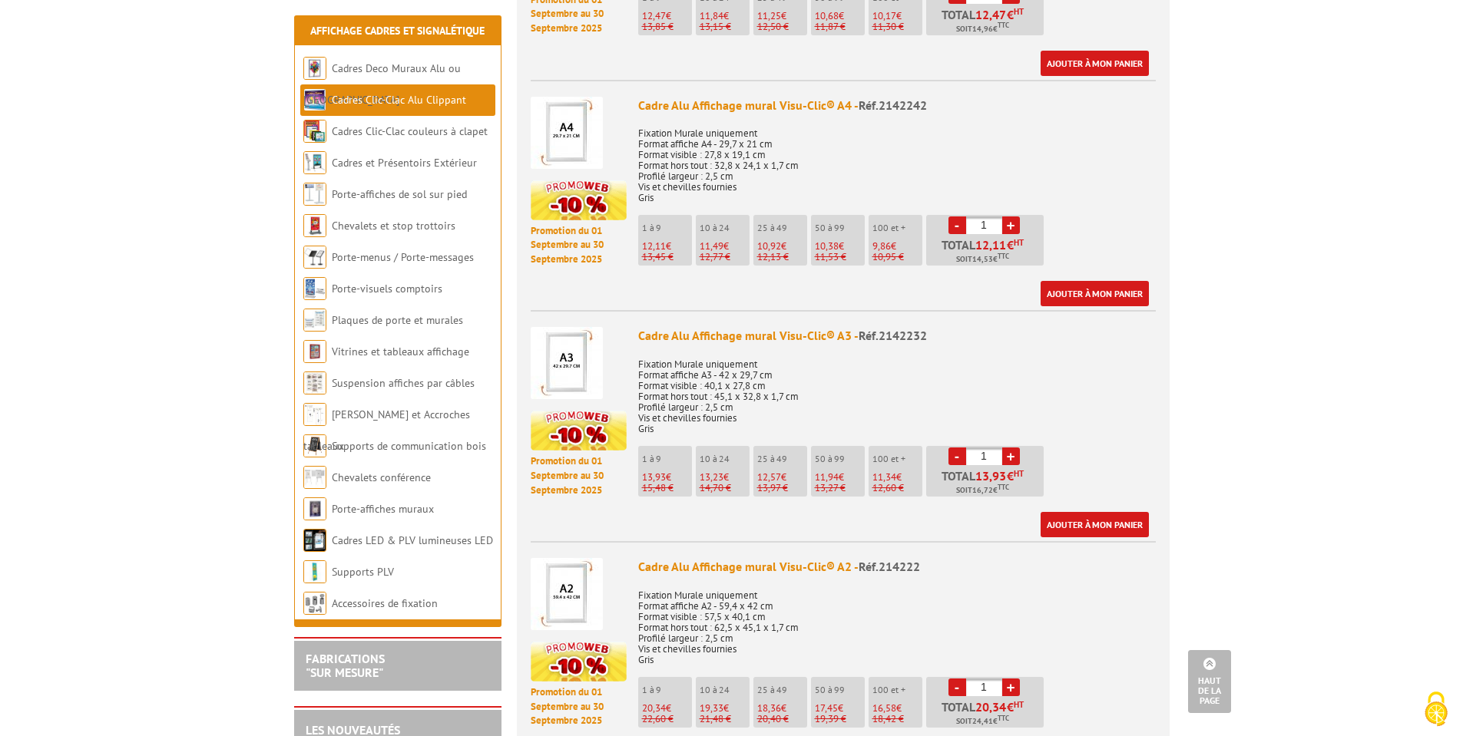
scroll to position [1305, 0]
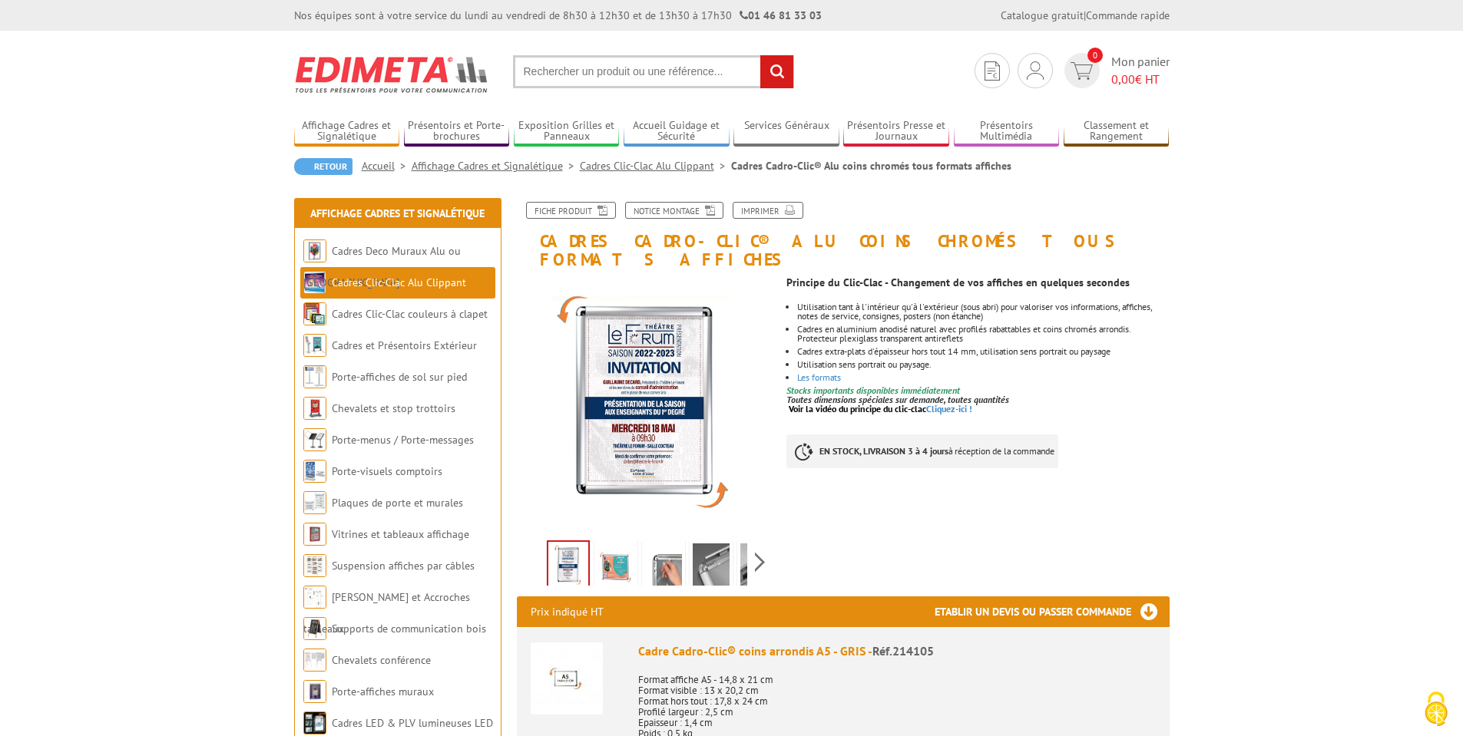
click at [614, 549] on img at bounding box center [615, 568] width 37 height 48
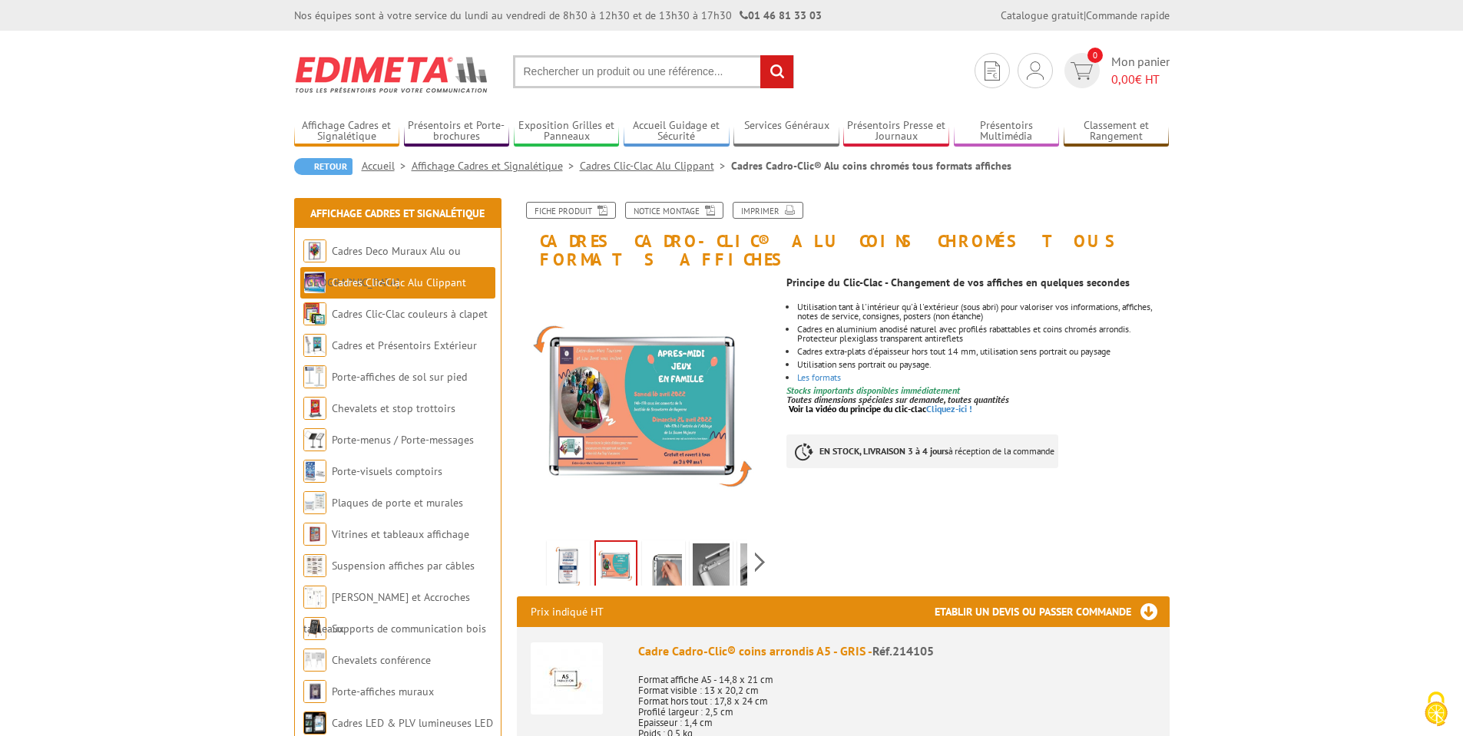
click at [667, 544] on img at bounding box center [663, 568] width 37 height 48
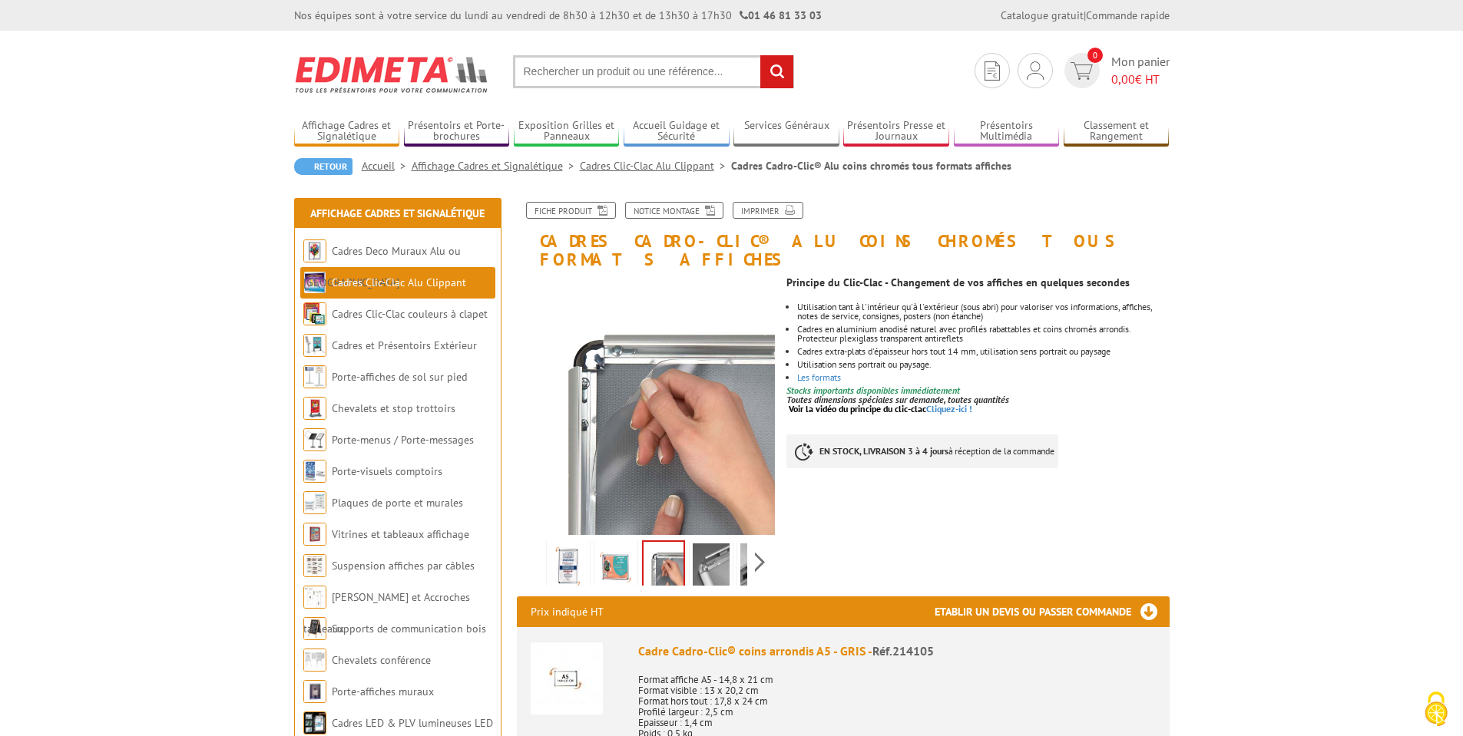
click at [710, 544] on img at bounding box center [711, 568] width 37 height 48
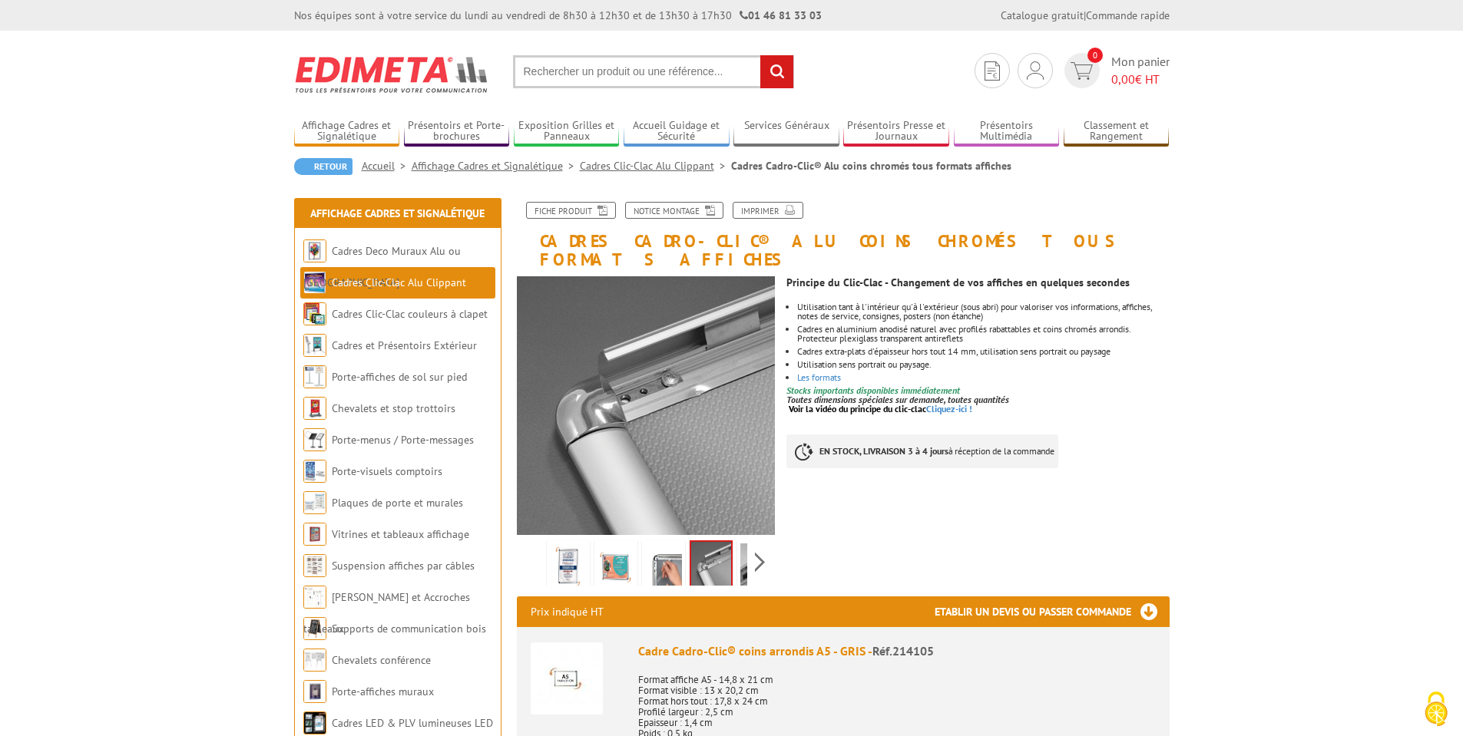
click at [742, 546] on img at bounding box center [758, 568] width 37 height 48
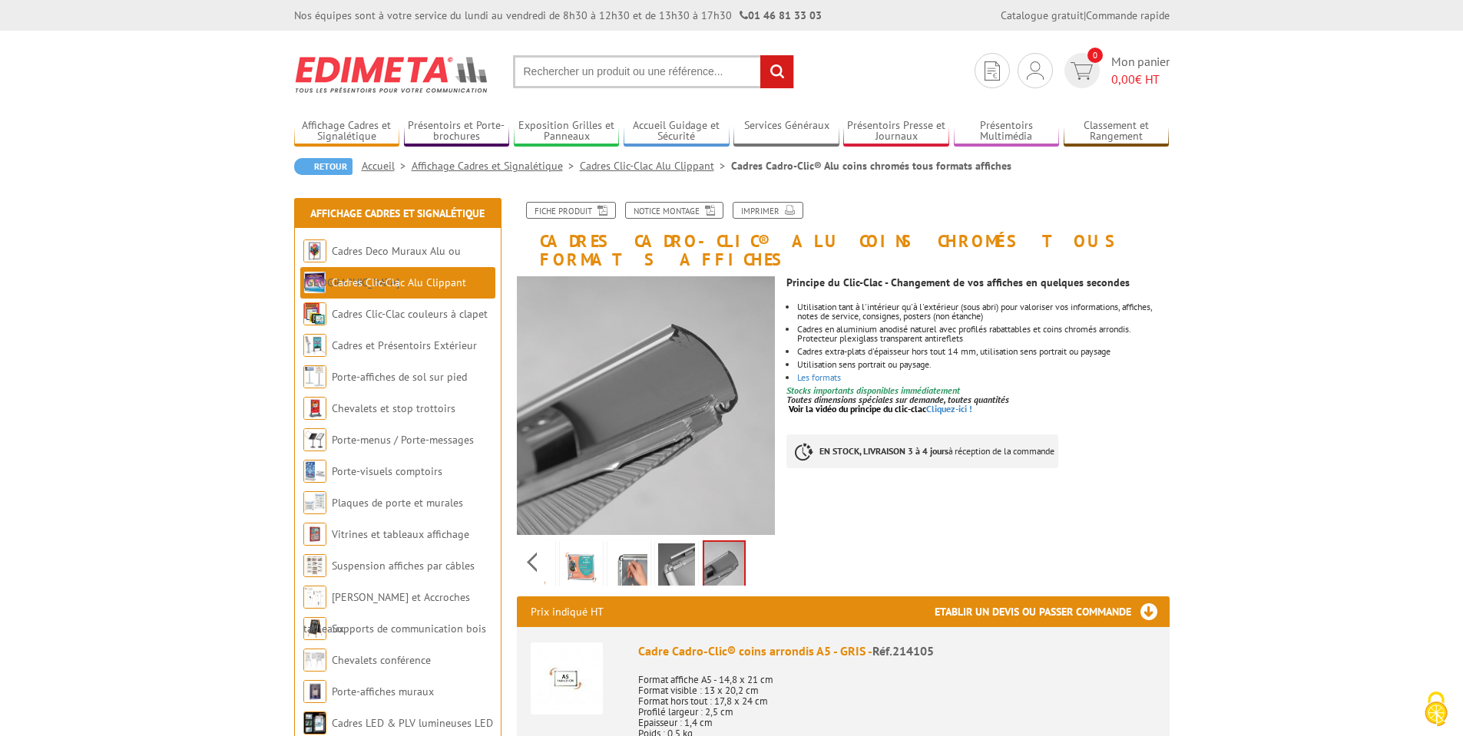
click at [1136, 373] on li "Les formats" at bounding box center [983, 377] width 372 height 9
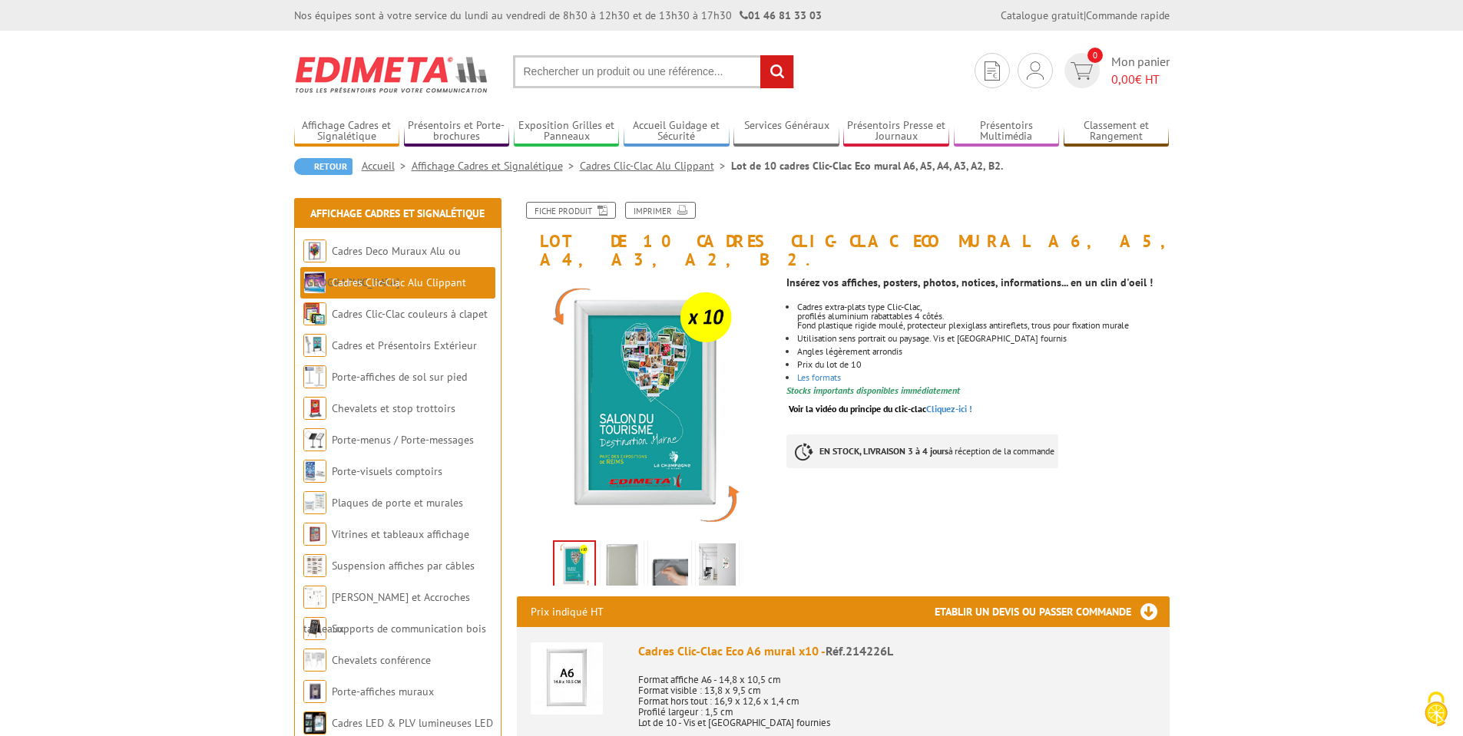
click at [618, 552] on img at bounding box center [621, 568] width 37 height 48
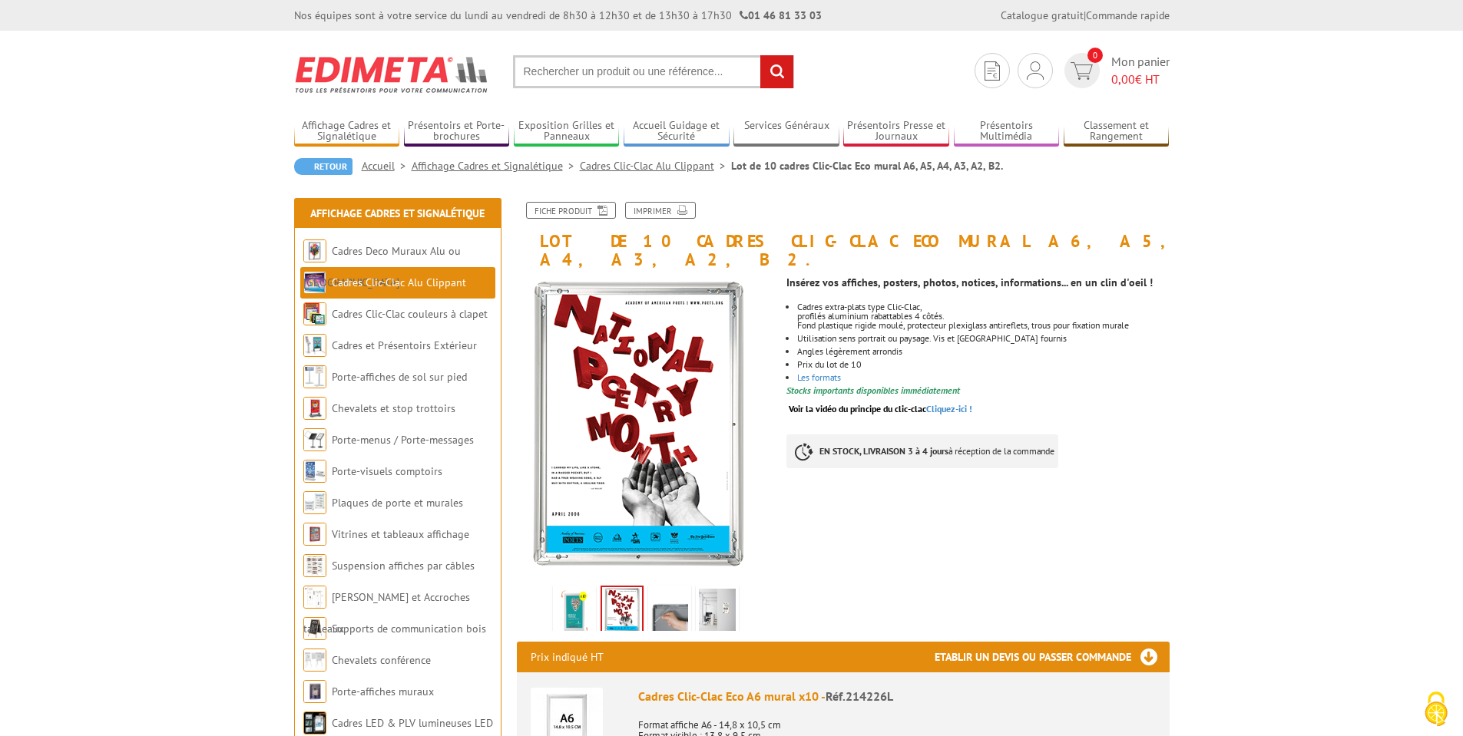
click at [670, 600] on img at bounding box center [669, 613] width 37 height 48
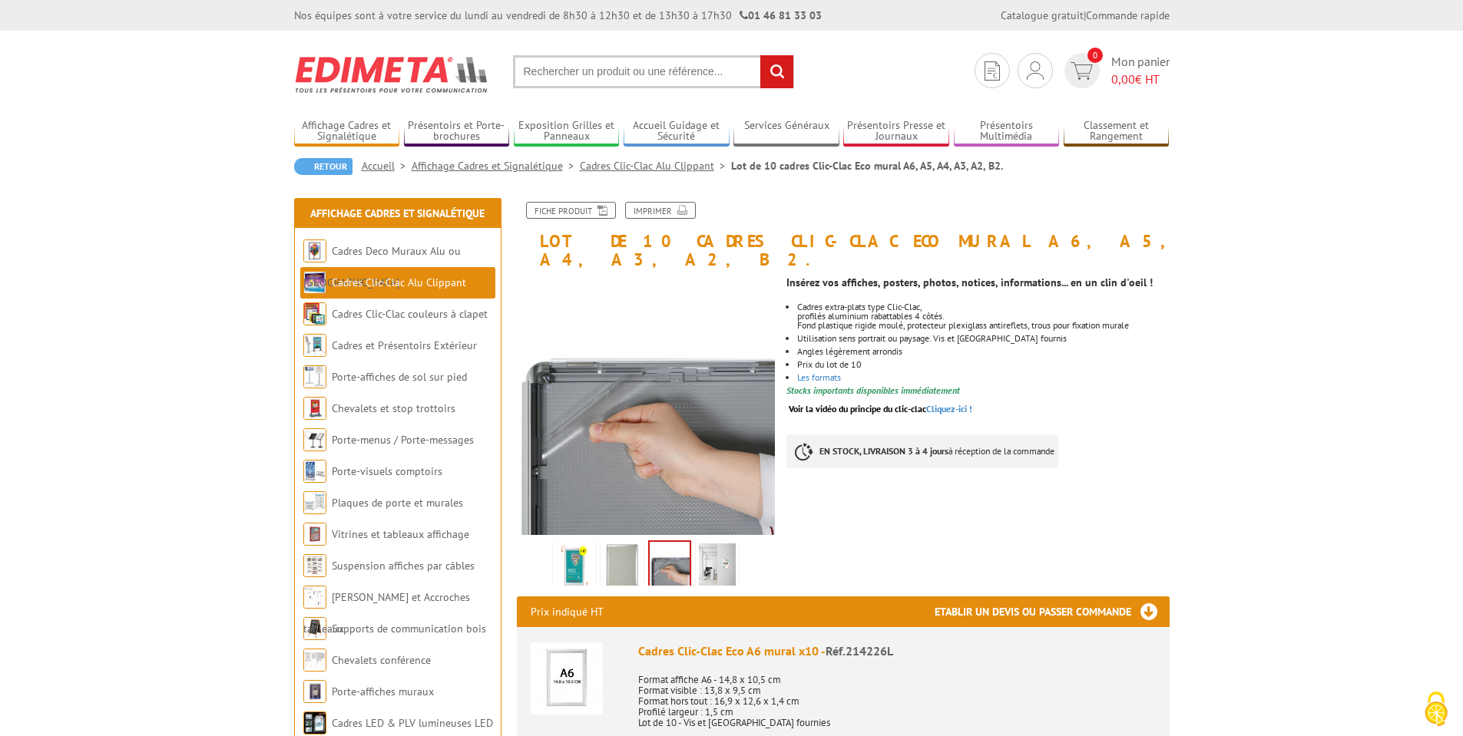
click at [712, 550] on img at bounding box center [717, 568] width 37 height 48
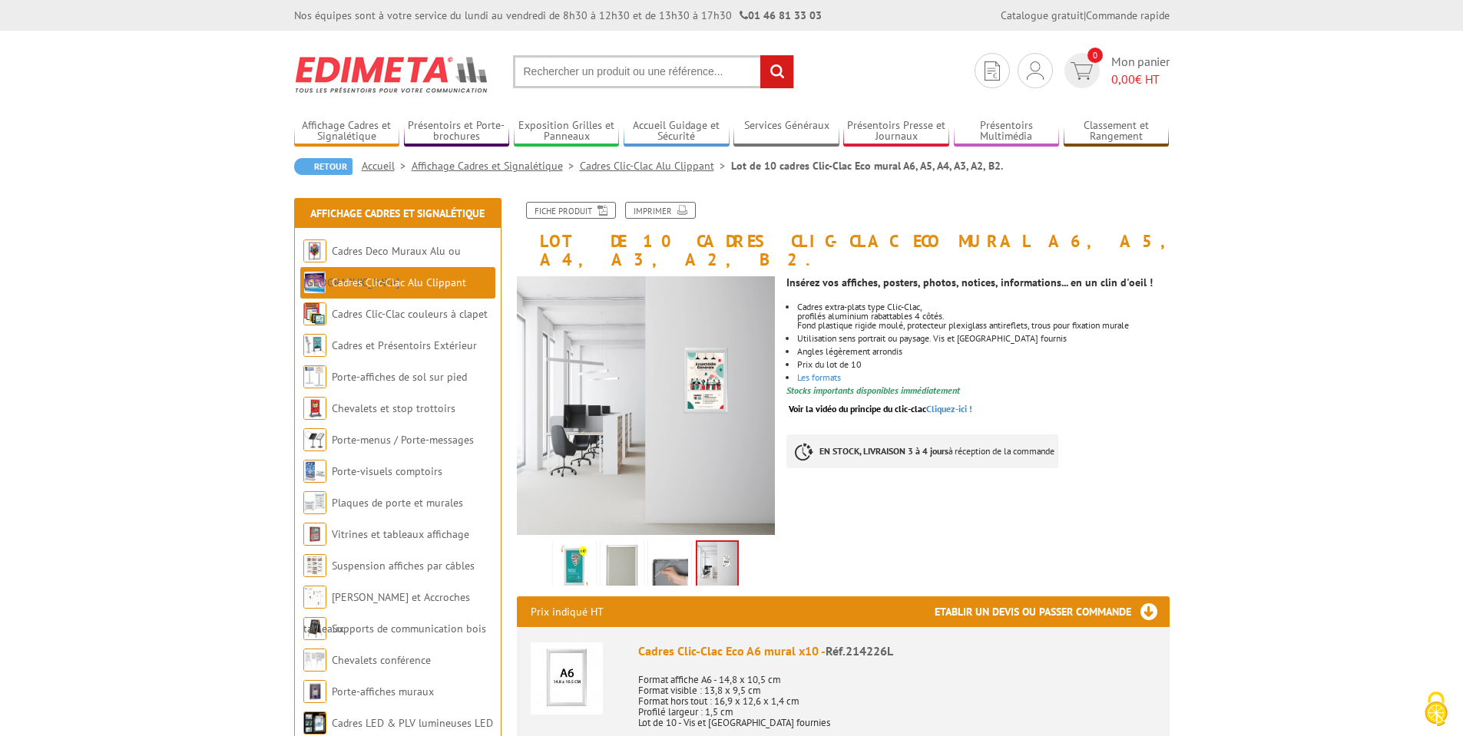
click at [679, 548] on img at bounding box center [669, 568] width 37 height 48
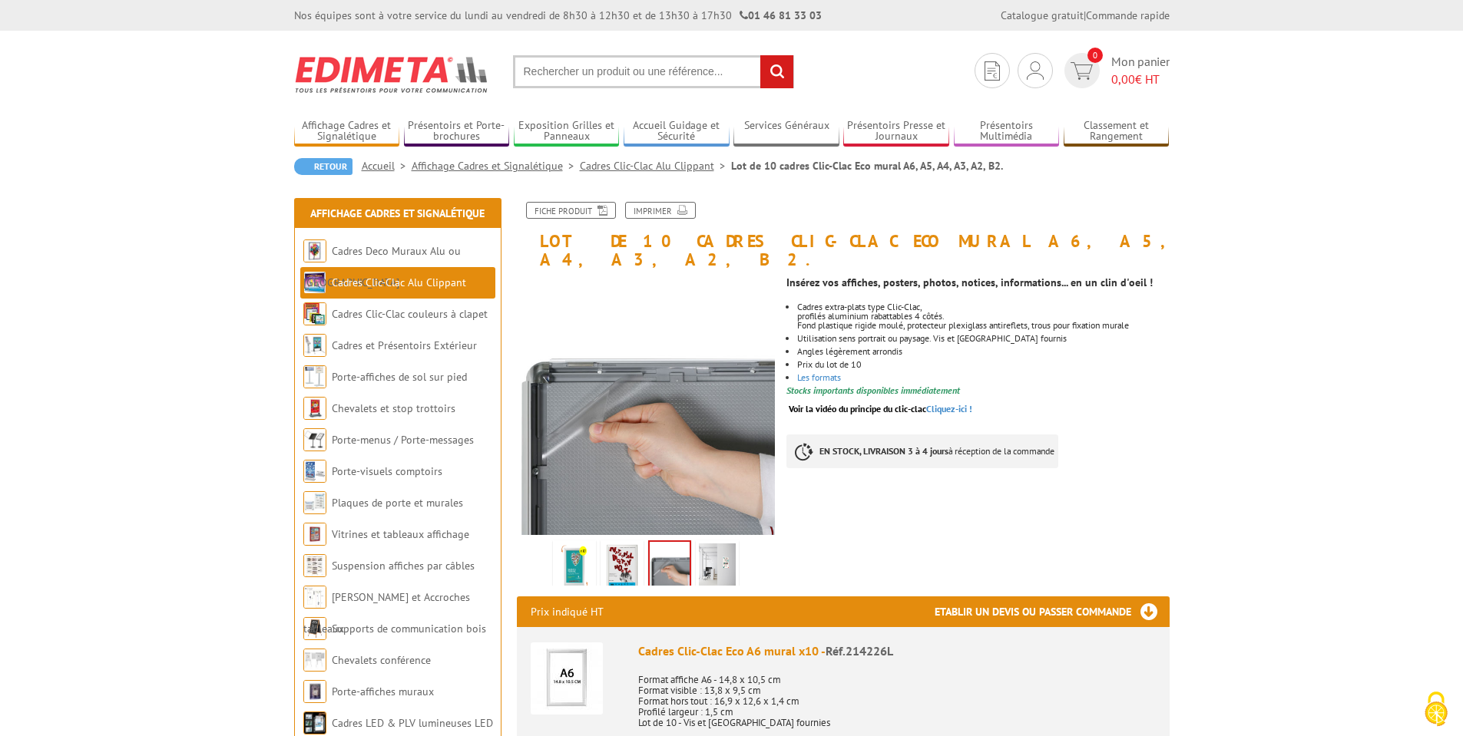
click at [624, 550] on img at bounding box center [621, 568] width 37 height 48
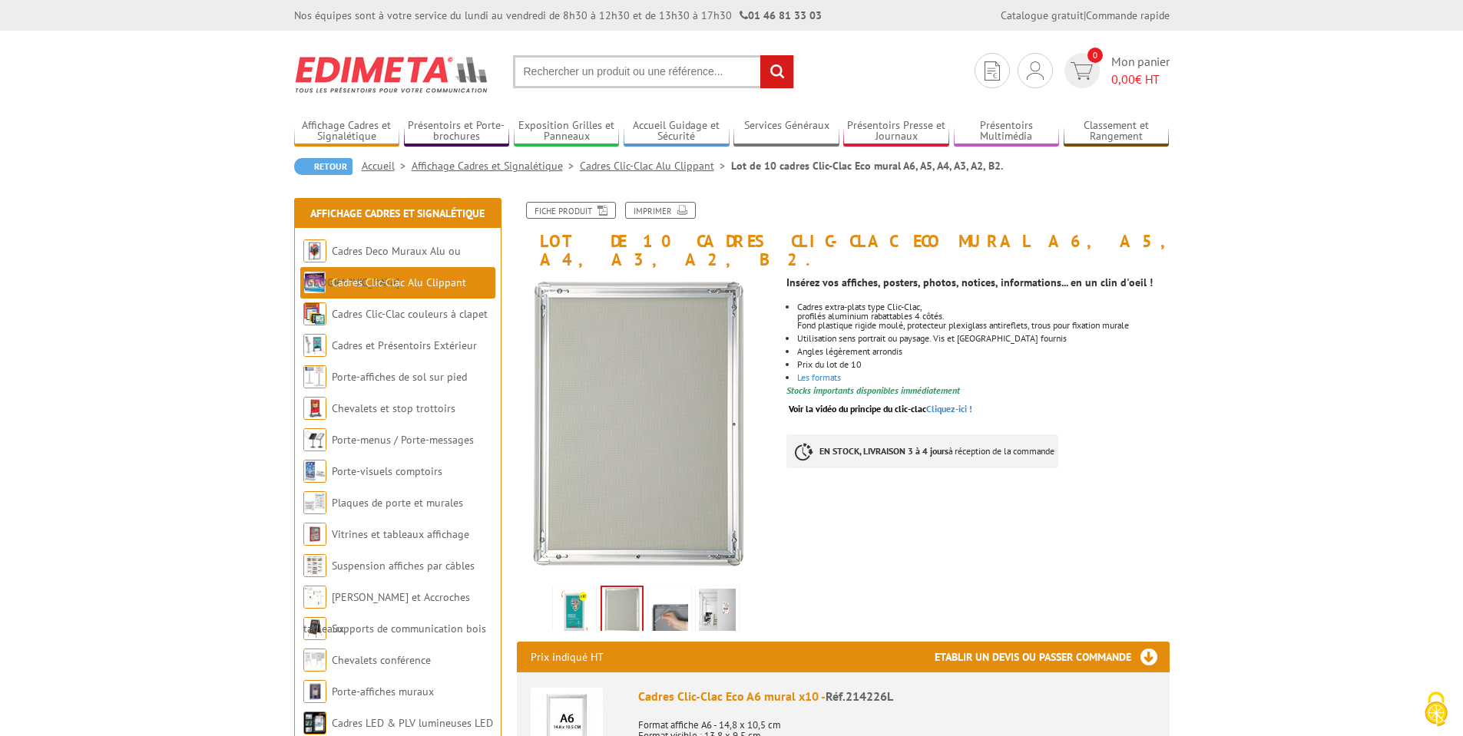
click at [572, 594] on img at bounding box center [574, 613] width 37 height 48
